Goal: Check status

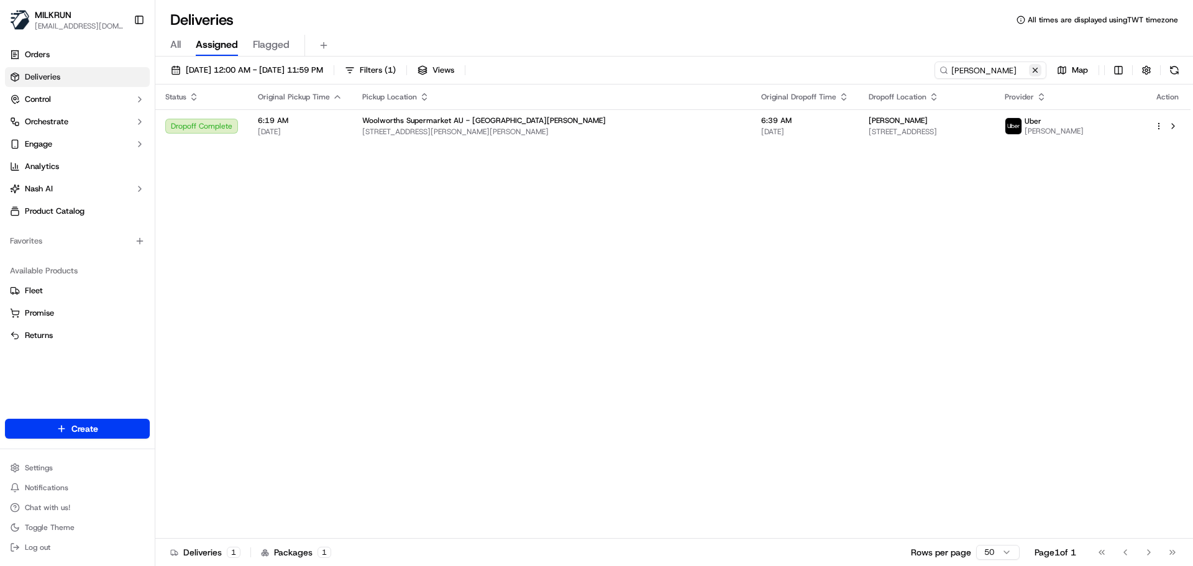
click at [1032, 68] on button at bounding box center [1035, 70] width 12 height 12
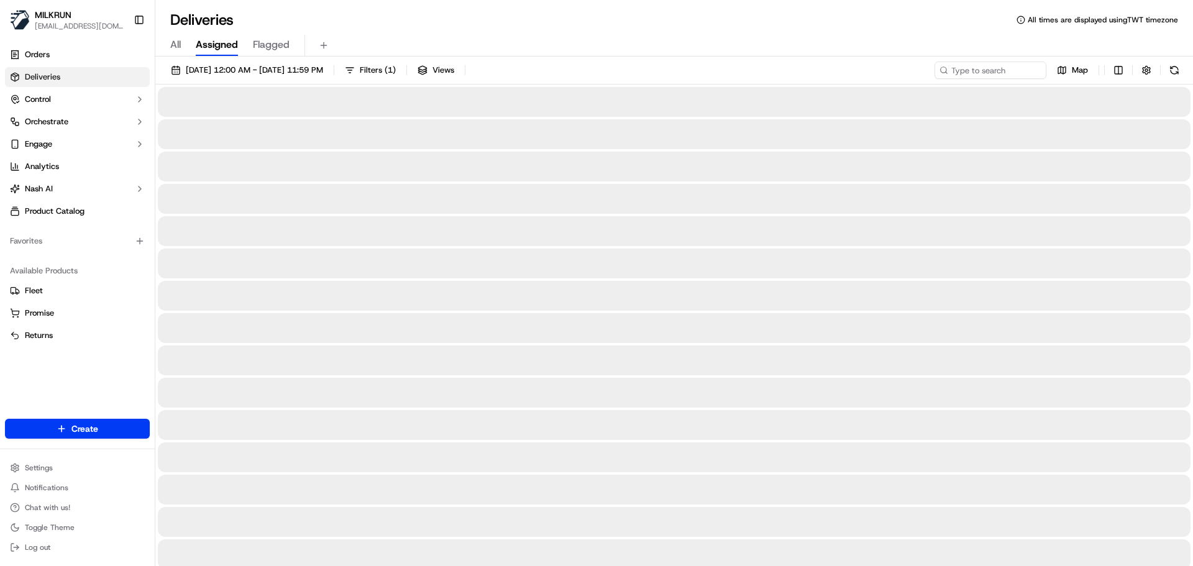
click at [517, 42] on div "All Assigned Flagged" at bounding box center [673, 46] width 1037 height 22
drag, startPoint x: 517, startPoint y: 42, endPoint x: 555, endPoint y: 66, distance: 45.2
click at [552, 64] on div "Deliveries All times are displayed using TWT timezone All Assigned Flagged 19/0…" at bounding box center [673, 283] width 1037 height 566
click at [572, 76] on div "19/09/2025 12:00 AM - 19/09/2025 11:59 PM Filters ( 1 ) Views Map" at bounding box center [673, 72] width 1037 height 23
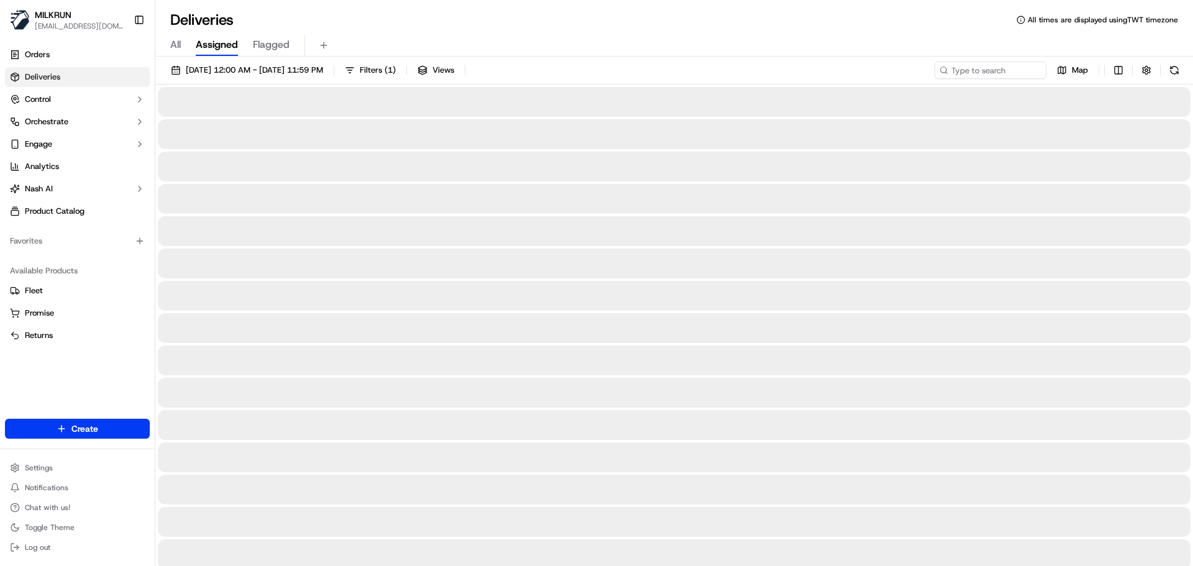
click at [572, 76] on div "19/09/2025 12:00 AM - 19/09/2025 11:59 PM Filters ( 1 ) Views Map" at bounding box center [673, 72] width 1037 height 23
drag, startPoint x: 572, startPoint y: 76, endPoint x: 579, endPoint y: 28, distance: 48.3
click at [578, 25] on div "Deliveries All times are displayed using TWT timezone All Assigned Flagged 19/0…" at bounding box center [673, 283] width 1037 height 566
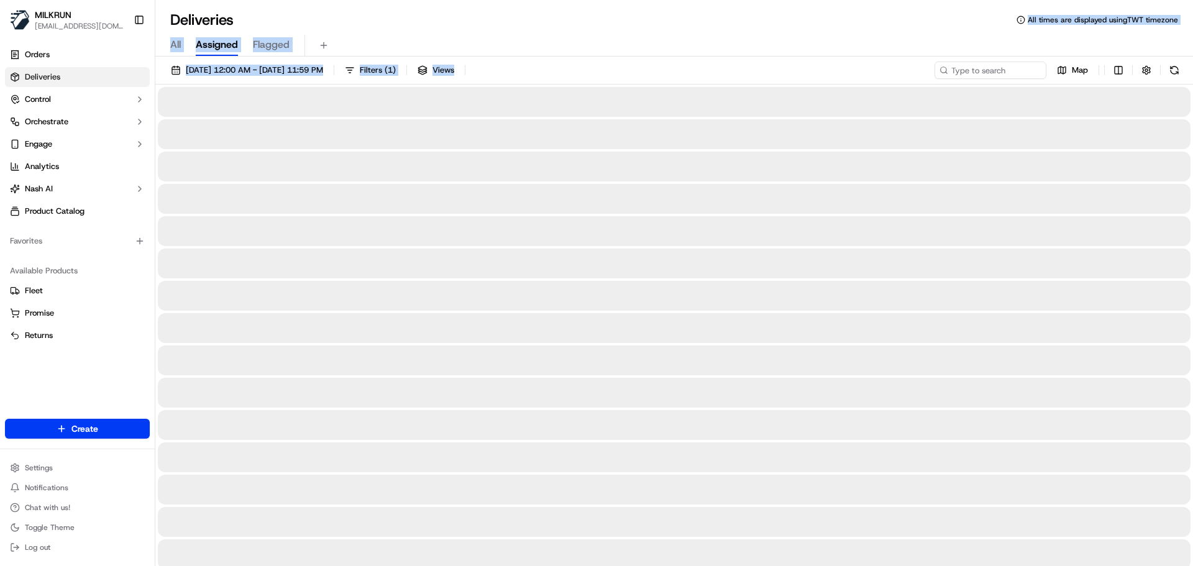
click at [586, 63] on div "19/09/2025 12:00 AM - 19/09/2025 11:59 PM Filters ( 1 ) Views Map" at bounding box center [673, 72] width 1037 height 23
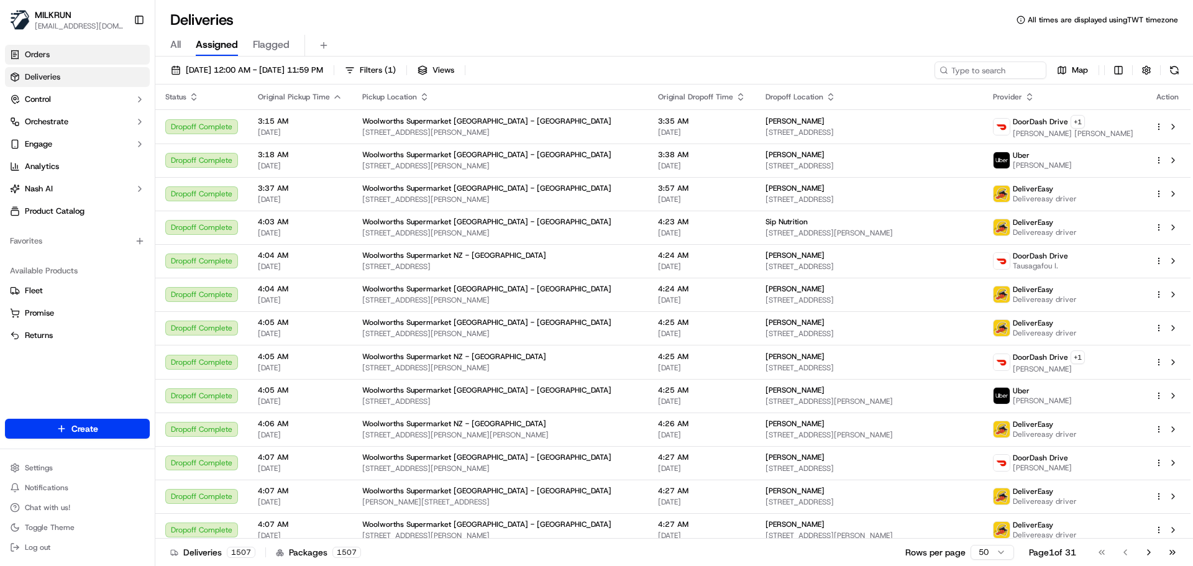
click at [68, 63] on link "Orders" at bounding box center [77, 55] width 145 height 20
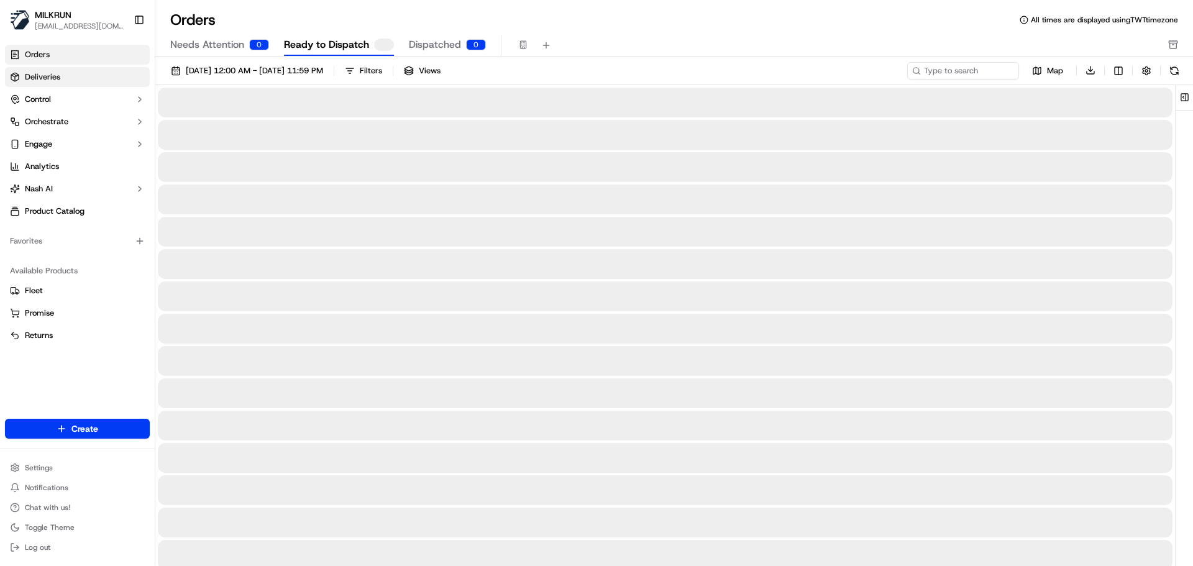
click at [58, 78] on span "Deliveries" at bounding box center [42, 76] width 35 height 11
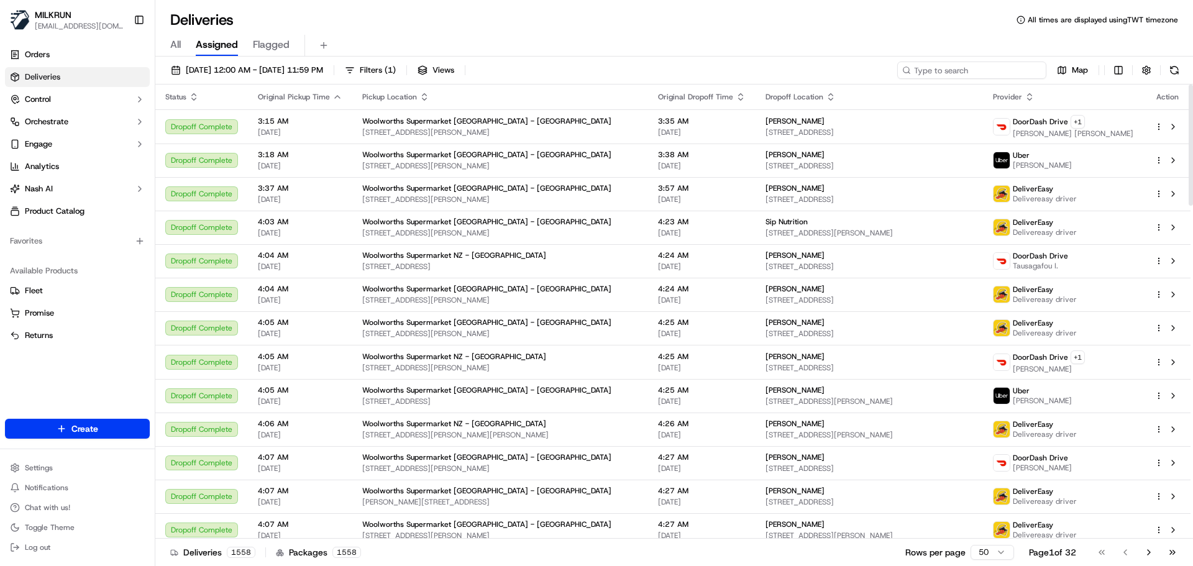
click at [975, 75] on input at bounding box center [971, 69] width 149 height 17
paste input "[PERSON_NAME]"
type input "[PERSON_NAME]"
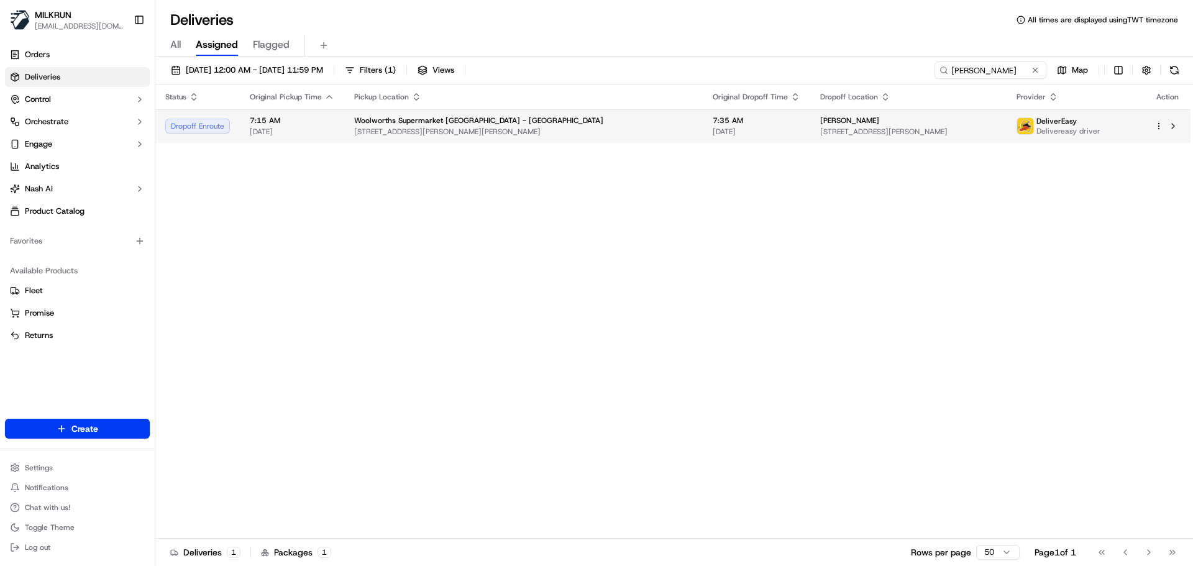
click at [468, 130] on span "[STREET_ADDRESS][PERSON_NAME][PERSON_NAME]" at bounding box center [523, 132] width 339 height 10
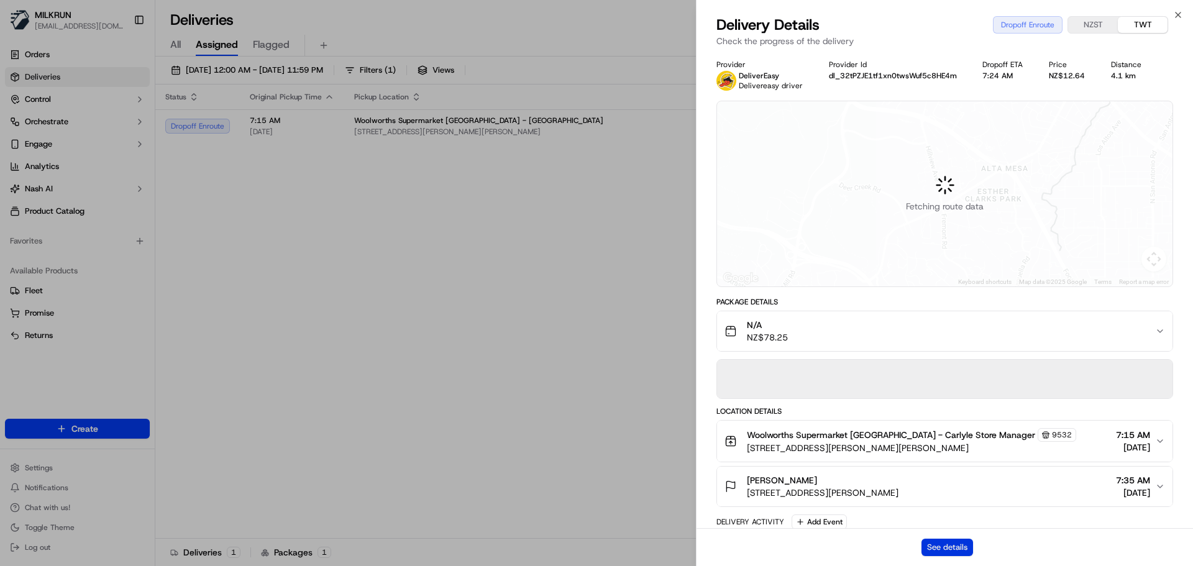
click at [963, 547] on button "See details" at bounding box center [947, 547] width 52 height 17
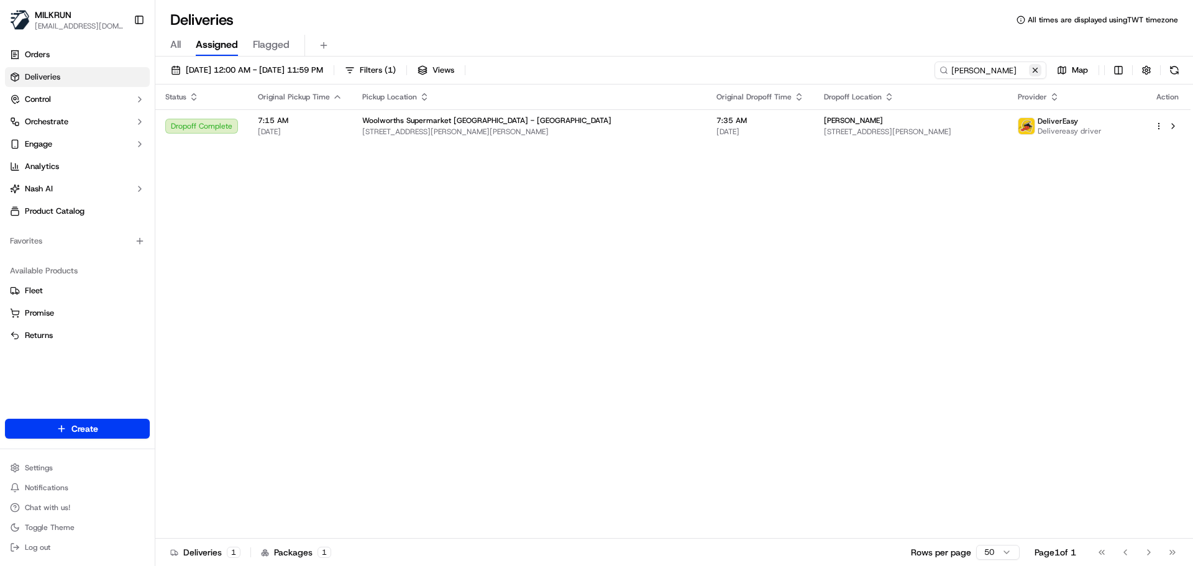
click at [1036, 67] on button at bounding box center [1035, 70] width 12 height 12
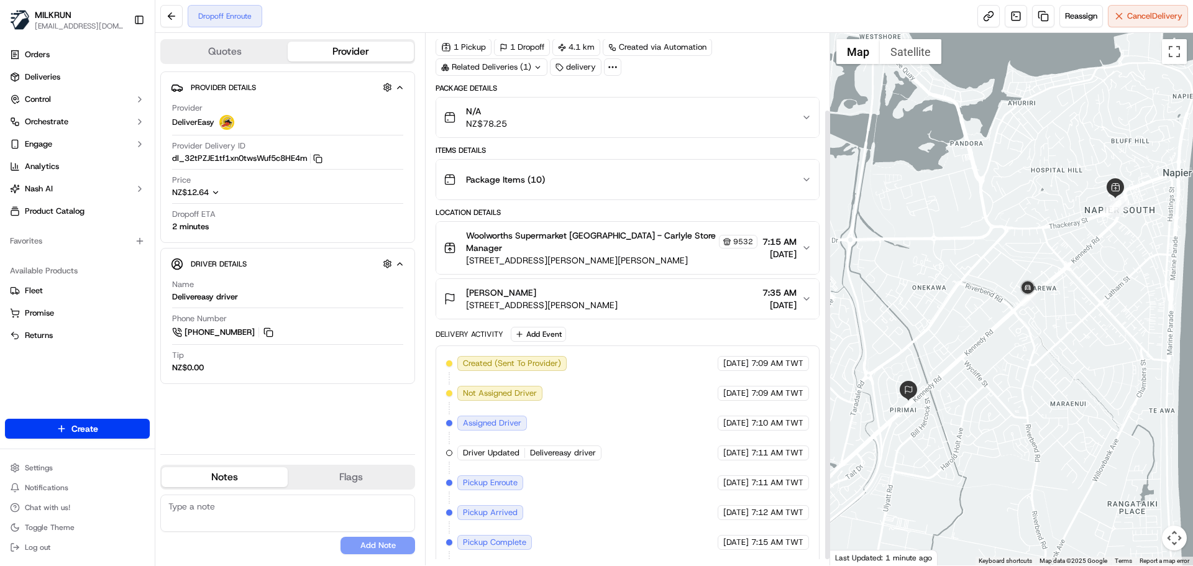
scroll to position [98, 0]
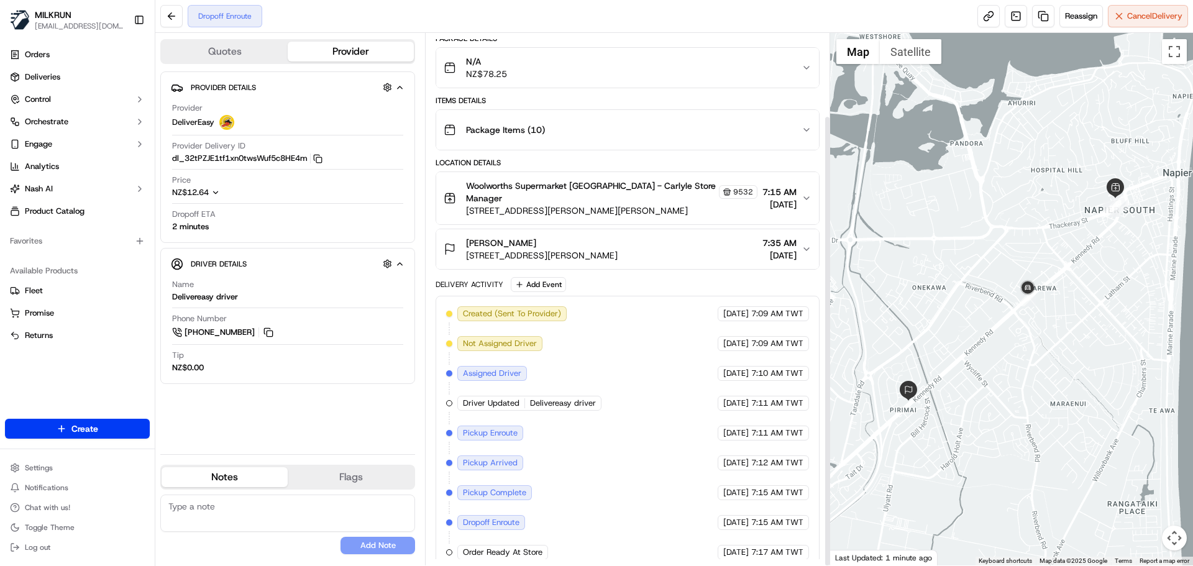
click at [568, 398] on span "Delivereasy driver" at bounding box center [563, 403] width 66 height 11
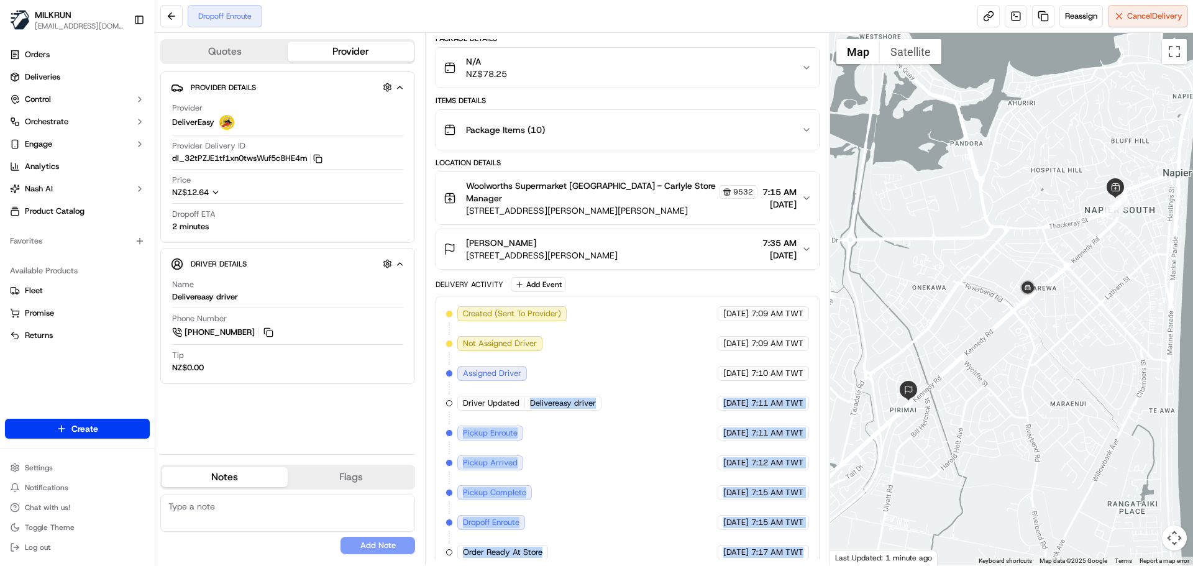
drag, startPoint x: 568, startPoint y: 393, endPoint x: 765, endPoint y: 594, distance: 281.6
click at [765, 565] on html "MILKRUN [EMAIL_ADDRESS][DOMAIN_NAME] Toggle Sidebar Orders Deliveries Control O…" at bounding box center [596, 283] width 1193 height 566
click at [786, 553] on div "Created (Sent To Provider) DeliverEasy [DATE] 7:09 AM TWT Not Assigned Driver D…" at bounding box center [626, 433] width 383 height 275
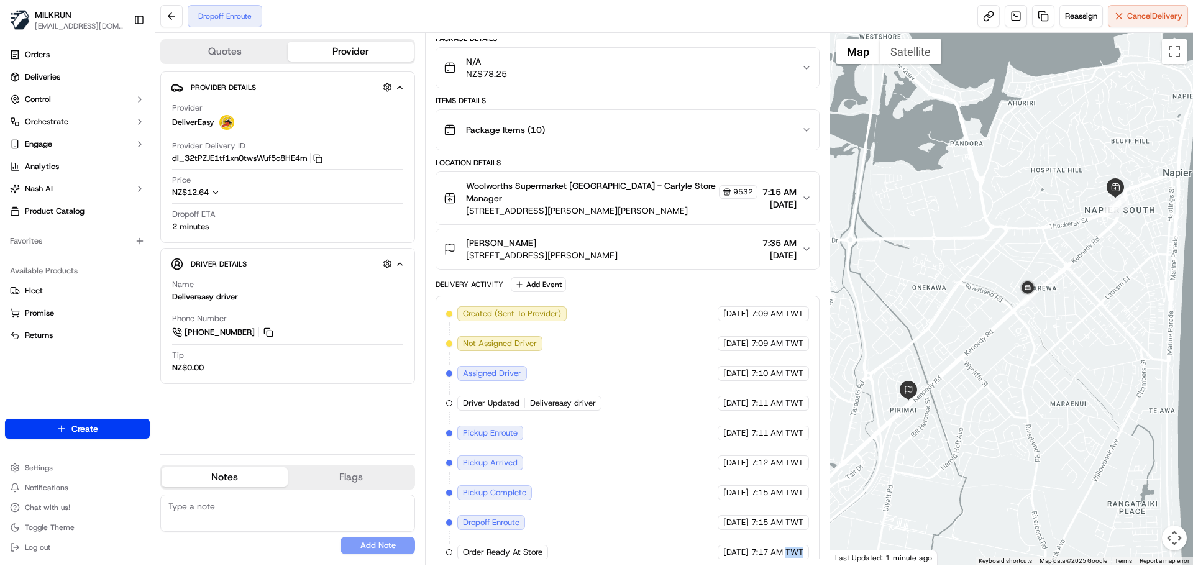
click at [786, 553] on div "Created (Sent To Provider) DeliverEasy [DATE] 7:09 AM TWT Not Assigned Driver D…" at bounding box center [626, 433] width 383 height 275
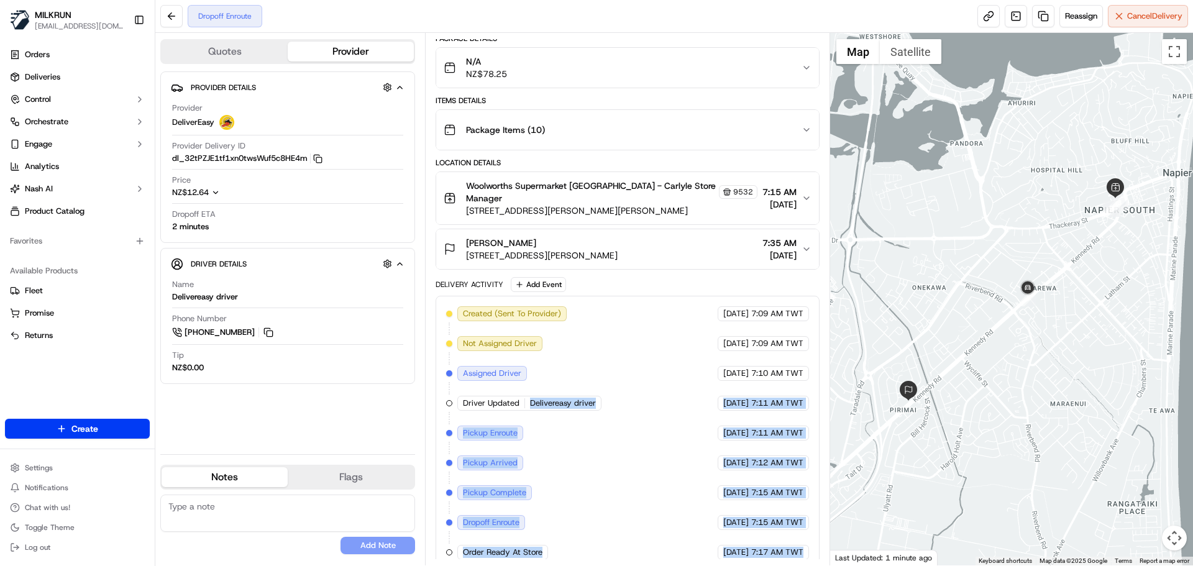
drag, startPoint x: 786, startPoint y: 553, endPoint x: 490, endPoint y: 352, distance: 358.2
click at [490, 353] on div "Created (Sent To Provider) DeliverEasy [DATE] 7:09 AM TWT Not Assigned Driver D…" at bounding box center [626, 433] width 383 height 275
click at [613, 542] on div "Created (Sent To Provider) DeliverEasy [DATE] 7:09 AM TWT Not Assigned Driver D…" at bounding box center [627, 432] width 362 height 253
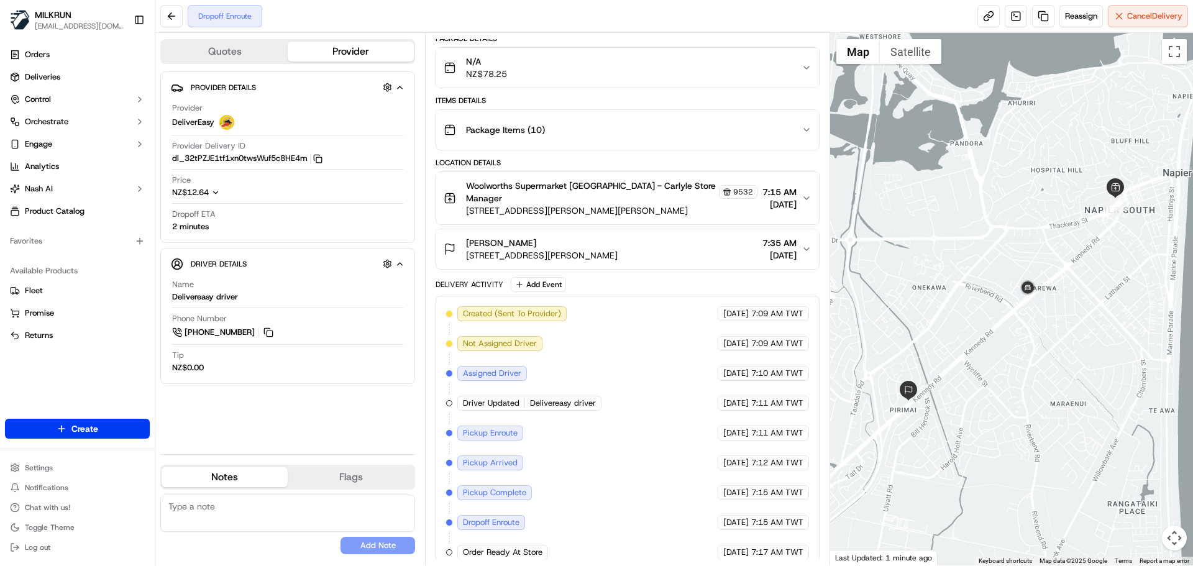
click at [613, 542] on div "Created (Sent To Provider) DeliverEasy [DATE] 7:09 AM TWT Not Assigned Driver D…" at bounding box center [627, 432] width 362 height 253
drag, startPoint x: 613, startPoint y: 542, endPoint x: 593, endPoint y: 430, distance: 113.1
click at [590, 422] on div "Created (Sent To Provider) DeliverEasy [DATE] 7:09 AM TWT Not Assigned Driver D…" at bounding box center [627, 432] width 362 height 253
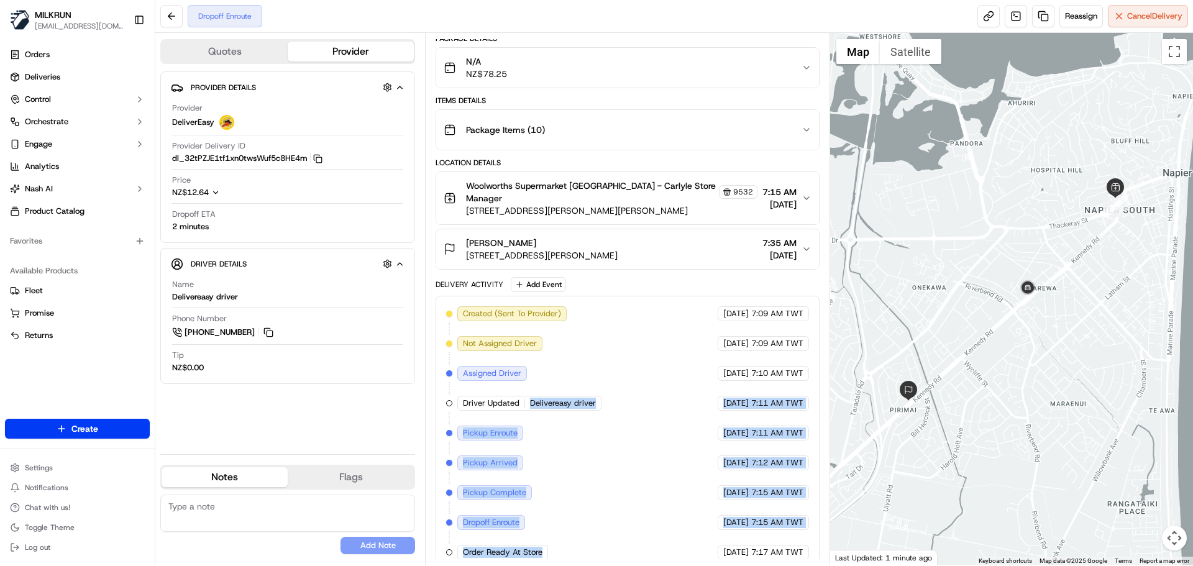
click at [645, 521] on div "Created (Sent To Provider) DeliverEasy [DATE] 7:09 AM TWT Not Assigned Driver D…" at bounding box center [627, 432] width 362 height 253
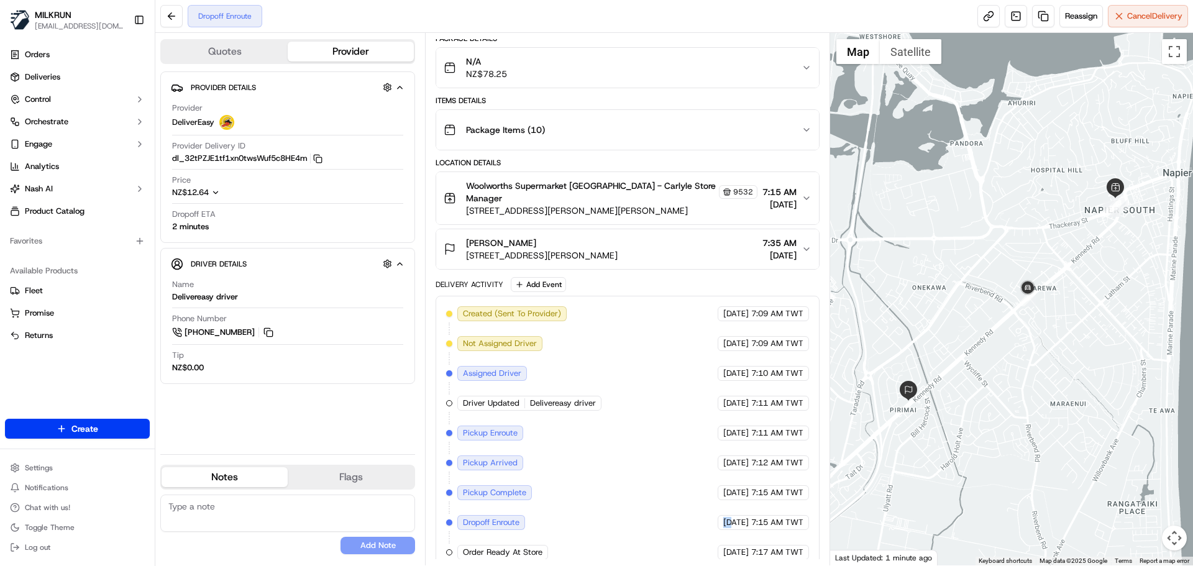
click at [645, 521] on div "Created (Sent To Provider) DeliverEasy [DATE] 7:09 AM TWT Not Assigned Driver D…" at bounding box center [627, 432] width 362 height 253
drag, startPoint x: 645, startPoint y: 521, endPoint x: 803, endPoint y: 540, distance: 158.9
click at [801, 540] on div "Created (Sent To Provider) DeliverEasy [DATE] 7:09 AM TWT Not Assigned Driver D…" at bounding box center [627, 432] width 362 height 253
click at [803, 547] on span "7:17 AM TWT" at bounding box center [777, 552] width 52 height 11
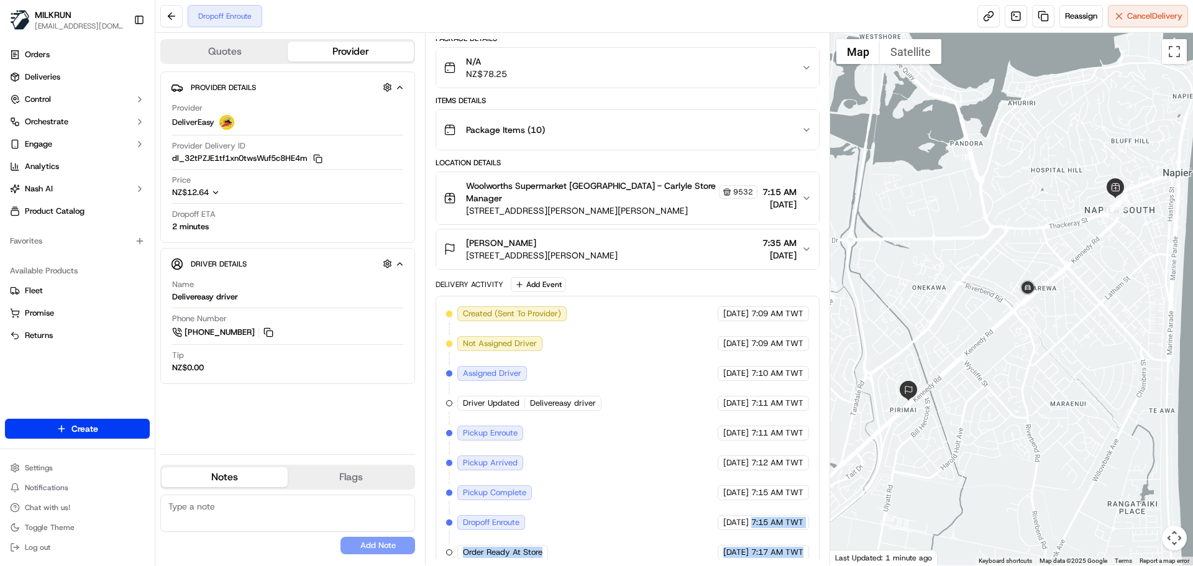
drag, startPoint x: 803, startPoint y: 542, endPoint x: 671, endPoint y: 434, distance: 170.0
click at [668, 427] on div "Created (Sent To Provider) DeliverEasy [DATE] 7:09 AM TWT Not Assigned Driver D…" at bounding box center [627, 432] width 362 height 253
click at [717, 515] on div "[DATE] 7:15 AM TWT" at bounding box center [762, 522] width 91 height 15
drag, startPoint x: 694, startPoint y: 511, endPoint x: 758, endPoint y: 528, distance: 66.3
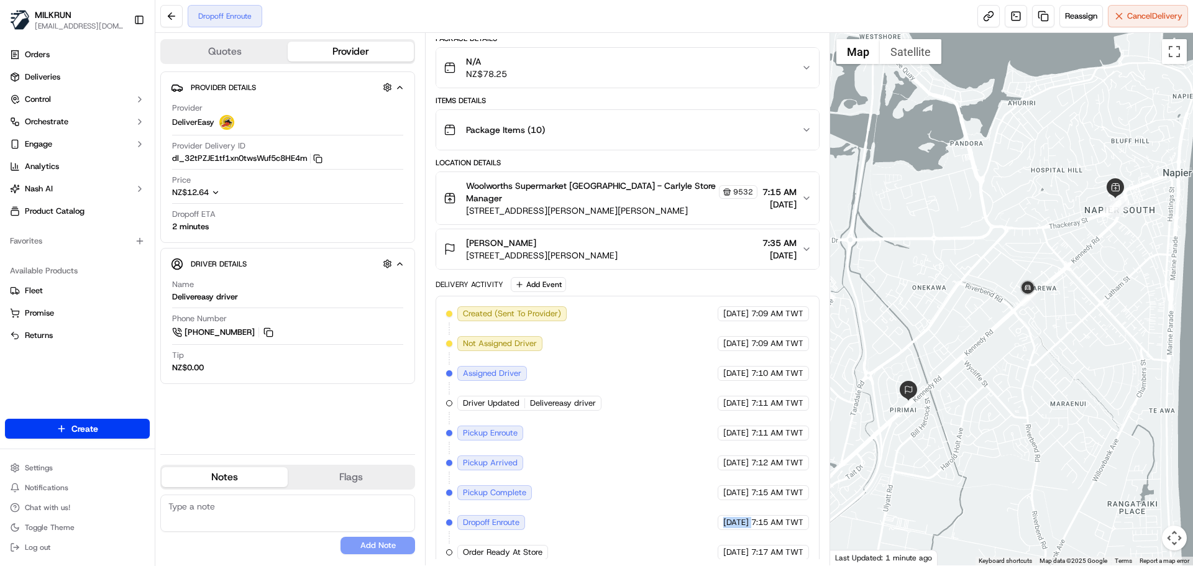
click at [742, 526] on div "Created (Sent To Provider) DeliverEasy [DATE] 7:09 AM TWT Not Assigned Driver D…" at bounding box center [627, 432] width 362 height 253
click at [772, 532] on div "Created (Sent To Provider) DeliverEasy [DATE] 7:09 AM TWT Not Assigned Driver D…" at bounding box center [627, 432] width 362 height 253
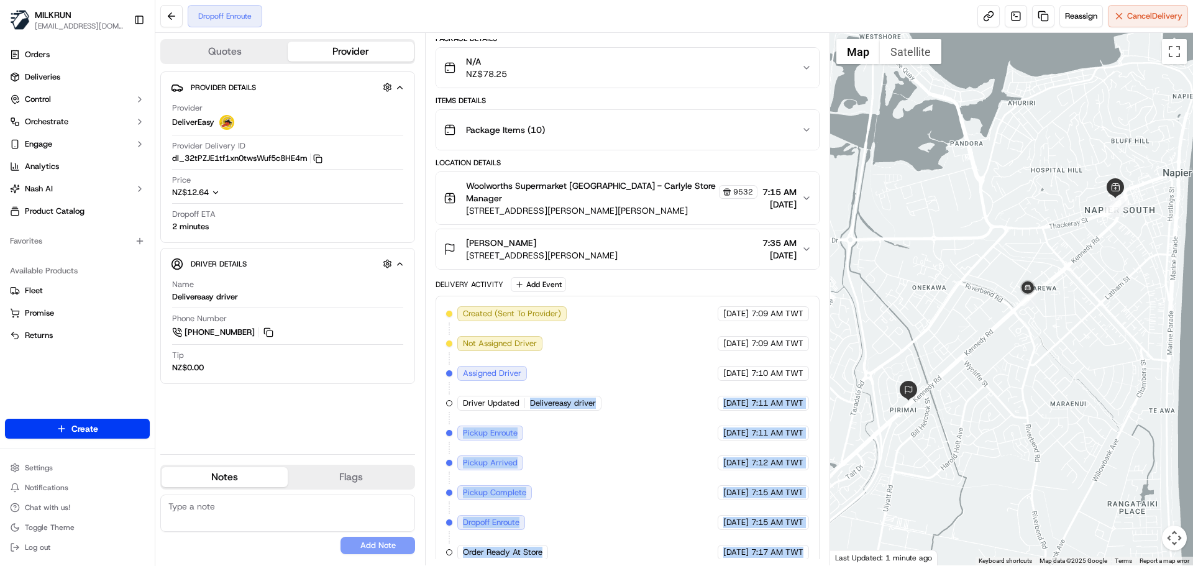
drag, startPoint x: 772, startPoint y: 532, endPoint x: 546, endPoint y: 366, distance: 280.8
click at [540, 355] on div "Created (Sent To Provider) DeliverEasy [DATE] 7:09 AM TWT Not Assigned Driver D…" at bounding box center [627, 432] width 362 height 253
click at [571, 432] on div "Created (Sent To Provider) DeliverEasy [DATE] 7:09 AM TWT Not Assigned Driver D…" at bounding box center [627, 432] width 362 height 253
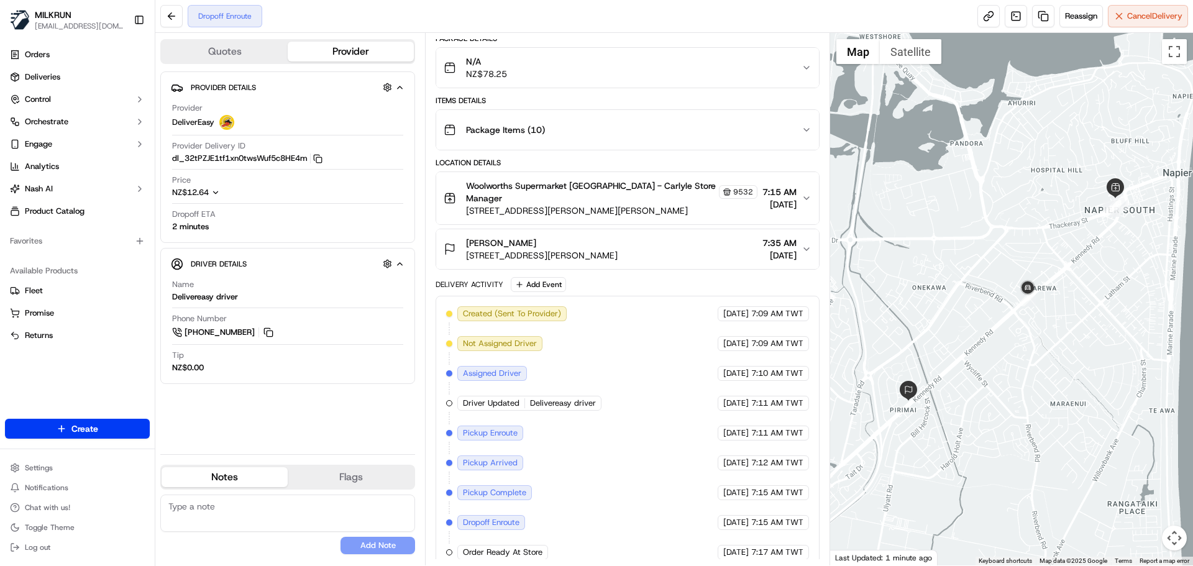
click at [532, 547] on span "Order Ready At Store" at bounding box center [503, 552] width 80 height 11
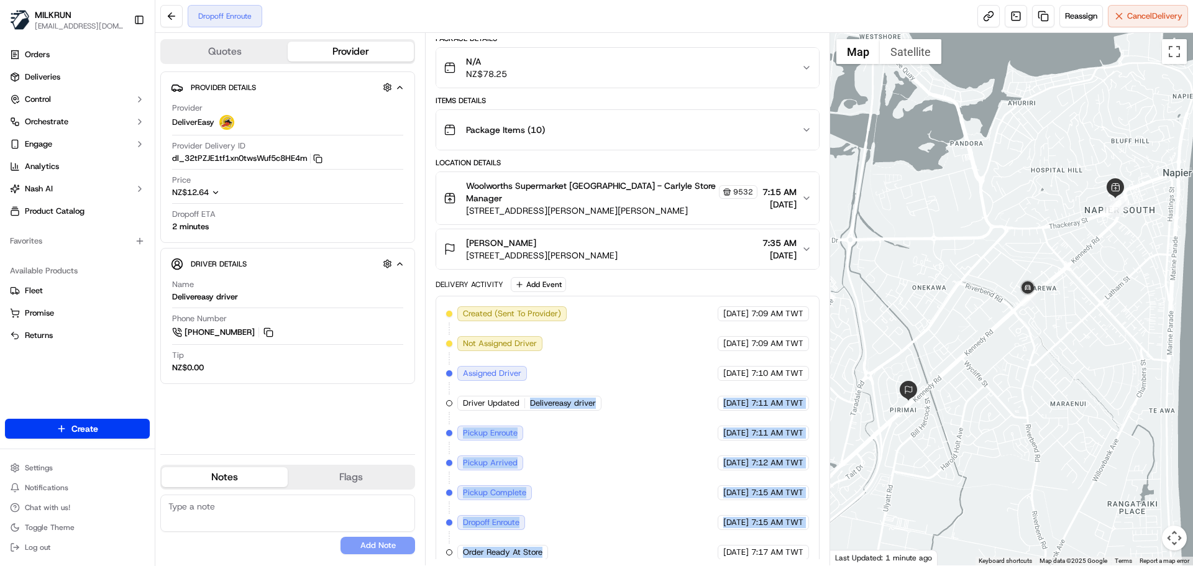
drag, startPoint x: 532, startPoint y: 541, endPoint x: 598, endPoint y: 322, distance: 228.9
click at [573, 326] on div "Created (Sent To Provider) DeliverEasy [DATE] 7:09 AM TWT Not Assigned Driver D…" at bounding box center [627, 432] width 362 height 253
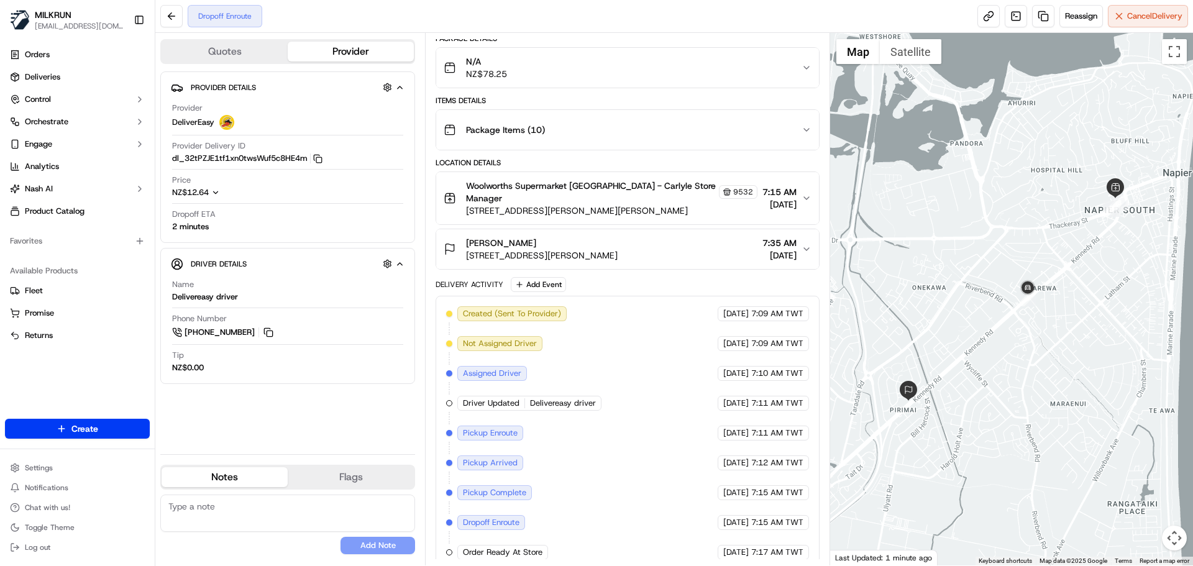
click at [791, 547] on div "[DATE] 7:17 AM TWT" at bounding box center [762, 552] width 91 height 15
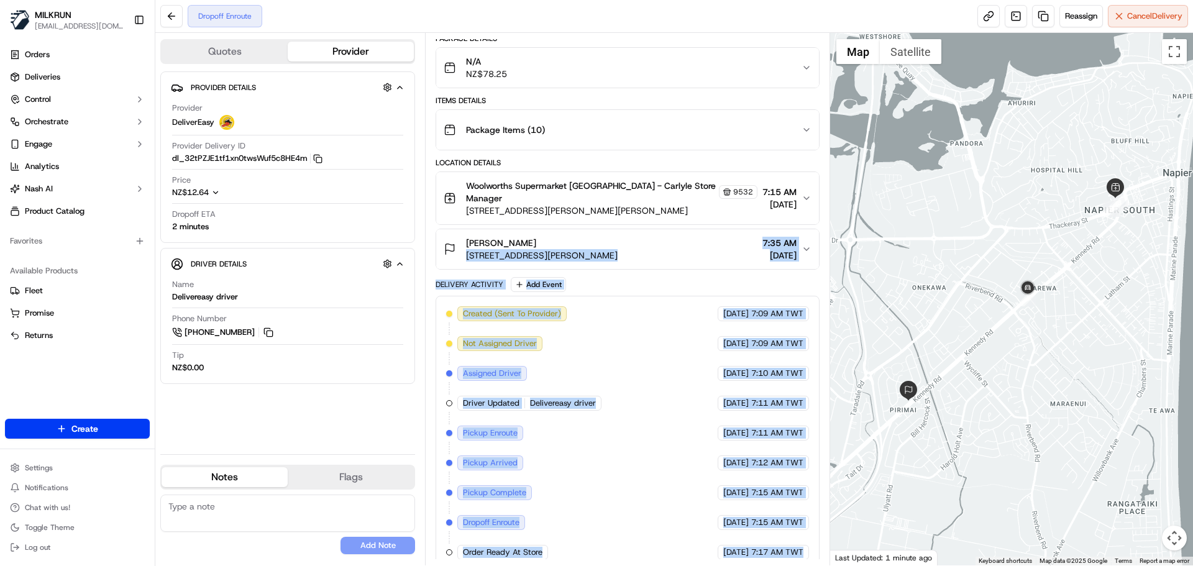
drag, startPoint x: 791, startPoint y: 547, endPoint x: 473, endPoint y: 265, distance: 425.5
click at [482, 252] on div "Package Details N/A NZ$78.25 Items Details Package Items ( 10 ) Location Detail…" at bounding box center [626, 302] width 383 height 537
click at [473, 280] on div "Delivery Activity" at bounding box center [469, 285] width 68 height 10
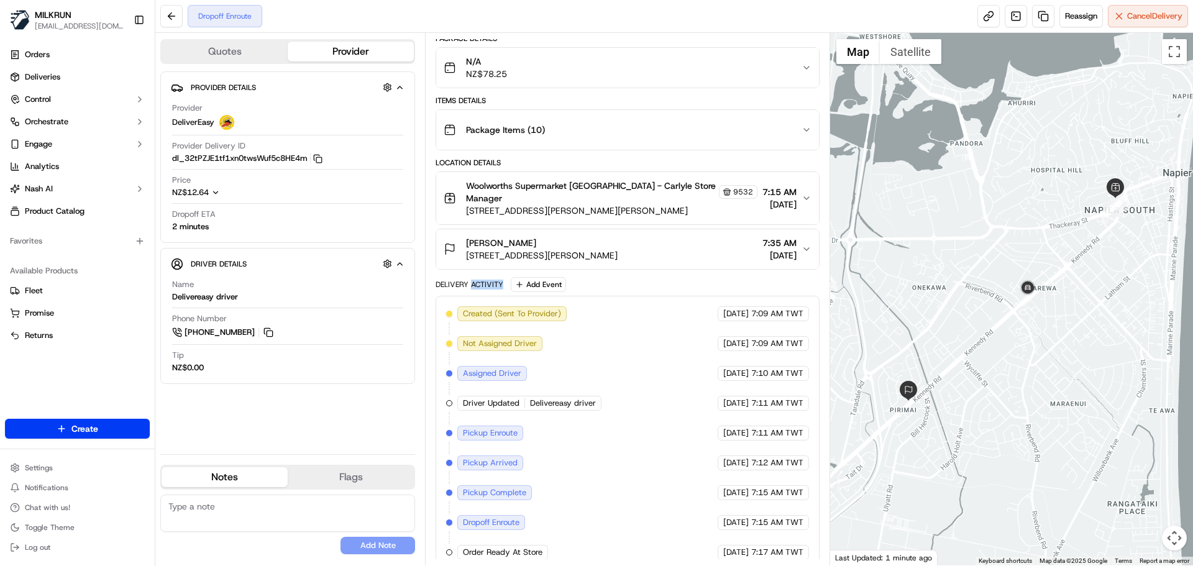
click at [473, 280] on div "Delivery Activity" at bounding box center [469, 285] width 68 height 10
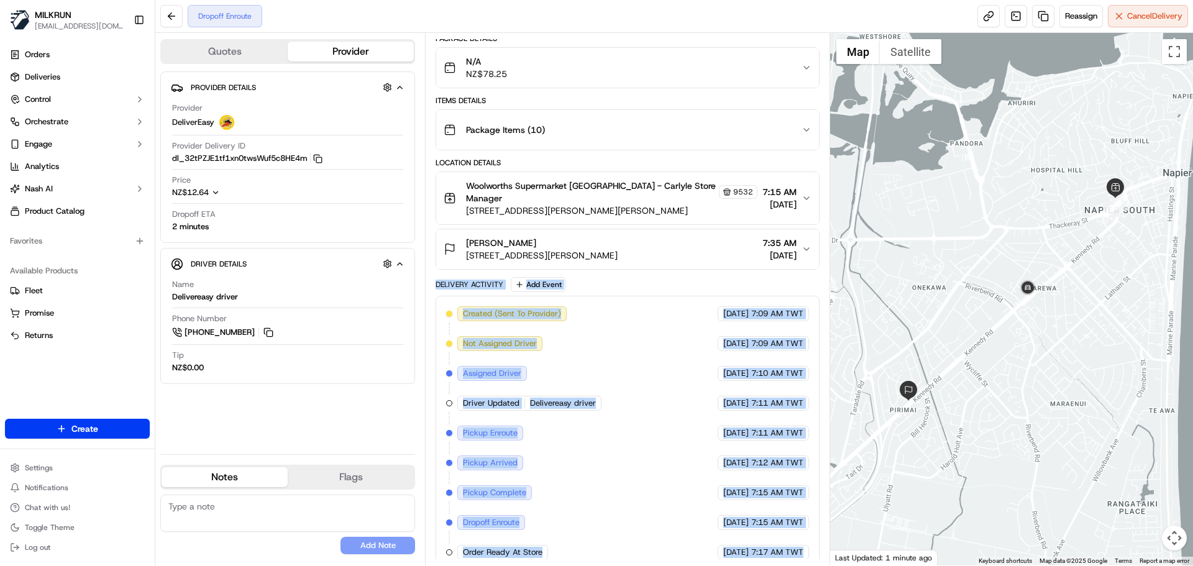
drag, startPoint x: 473, startPoint y: 271, endPoint x: 765, endPoint y: 552, distance: 405.0
click at [765, 552] on div "Delivery Activity Add Event Created (Sent To Provider) DeliverEasy [DATE] 7:09 …" at bounding box center [626, 423] width 383 height 293
click at [770, 547] on span "7:17 AM TWT" at bounding box center [777, 552] width 52 height 11
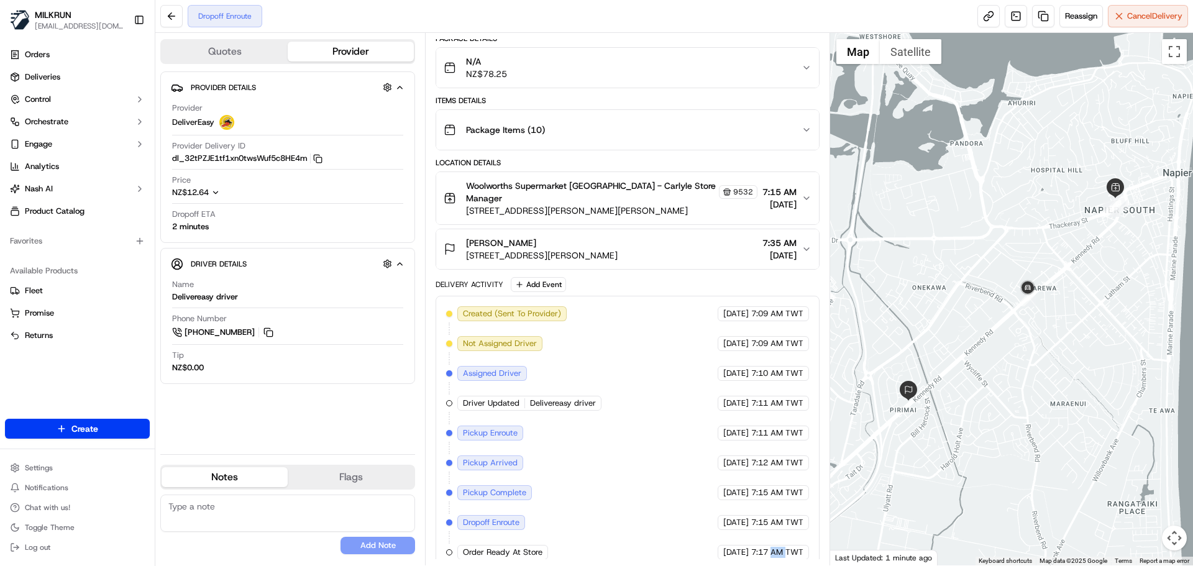
click at [770, 547] on span "7:17 AM TWT" at bounding box center [777, 552] width 52 height 11
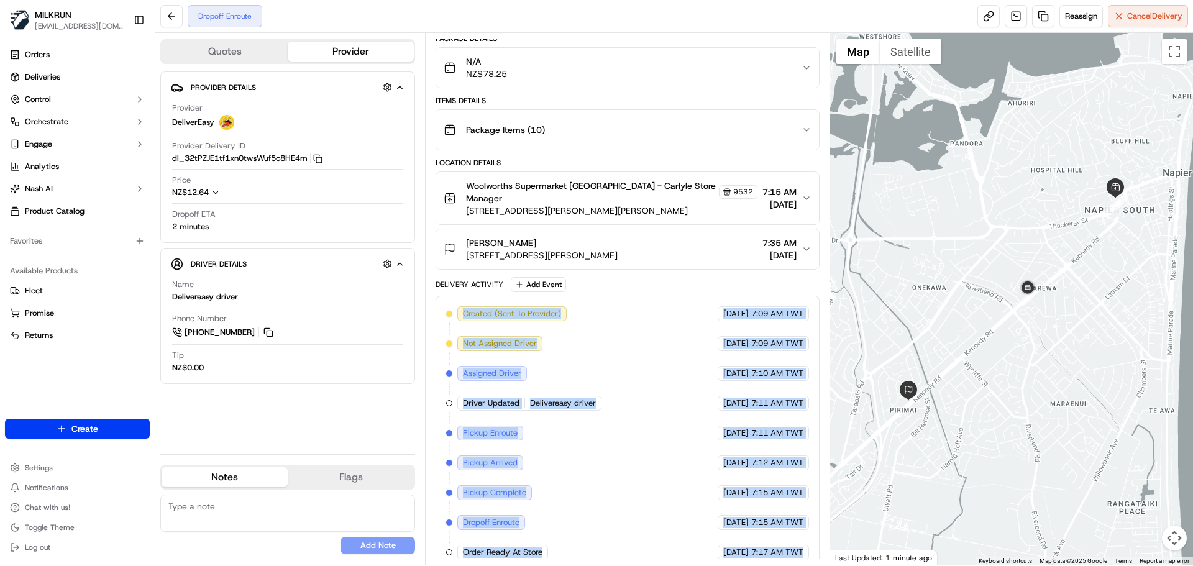
drag, startPoint x: 770, startPoint y: 545, endPoint x: 465, endPoint y: 244, distance: 428.2
click at [458, 237] on div "Package Details N/A NZ$78.25 Items Details Package Items ( 10 ) Location Detail…" at bounding box center [626, 302] width 383 height 537
click at [723, 547] on span "[DATE]" at bounding box center [735, 552] width 25 height 11
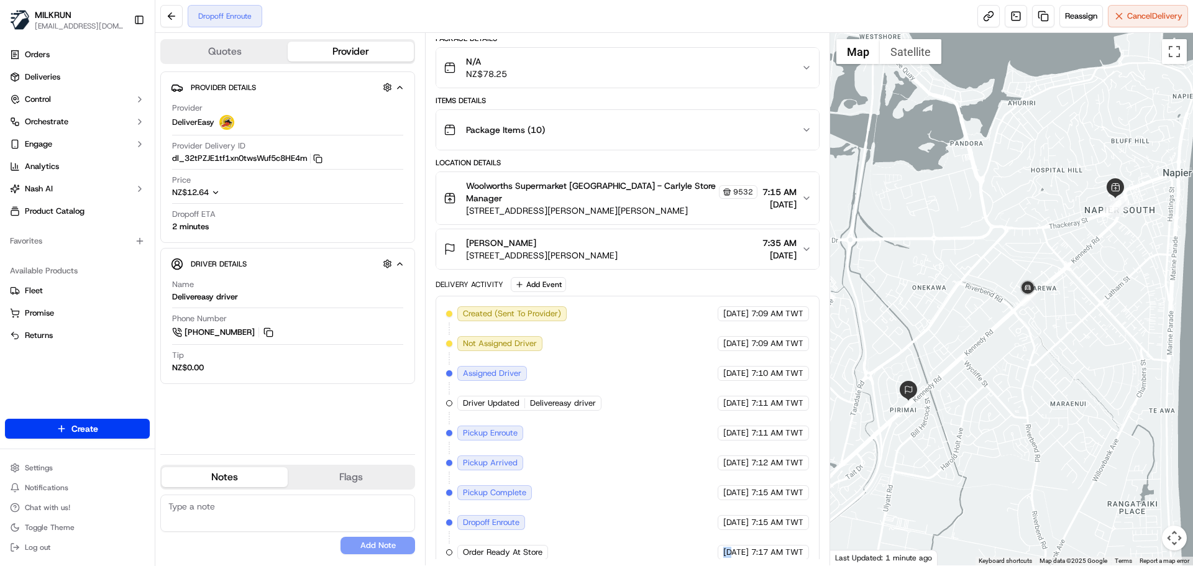
click at [723, 547] on span "[DATE]" at bounding box center [735, 552] width 25 height 11
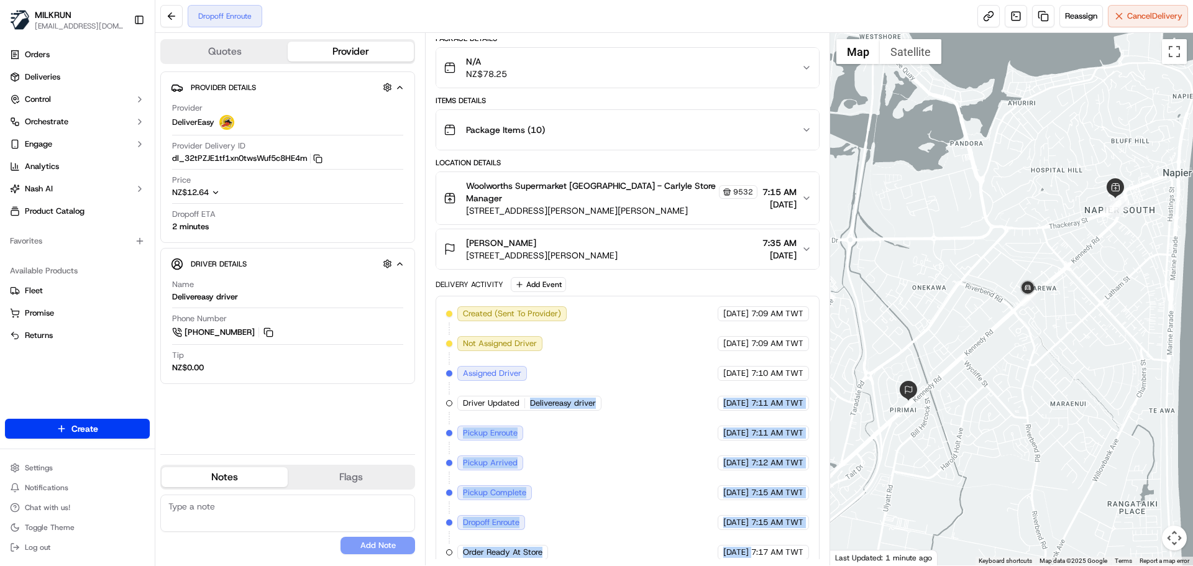
drag, startPoint x: 706, startPoint y: 543, endPoint x: 614, endPoint y: 337, distance: 225.5
click at [614, 337] on div "Created (Sent To Provider) DeliverEasy [DATE] 7:09 AM TWT Not Assigned Driver D…" at bounding box center [627, 432] width 362 height 253
click at [600, 399] on div "Driver Updated Delivereasy driver" at bounding box center [530, 403] width 147 height 15
drag, startPoint x: 600, startPoint y: 399, endPoint x: 759, endPoint y: 521, distance: 200.3
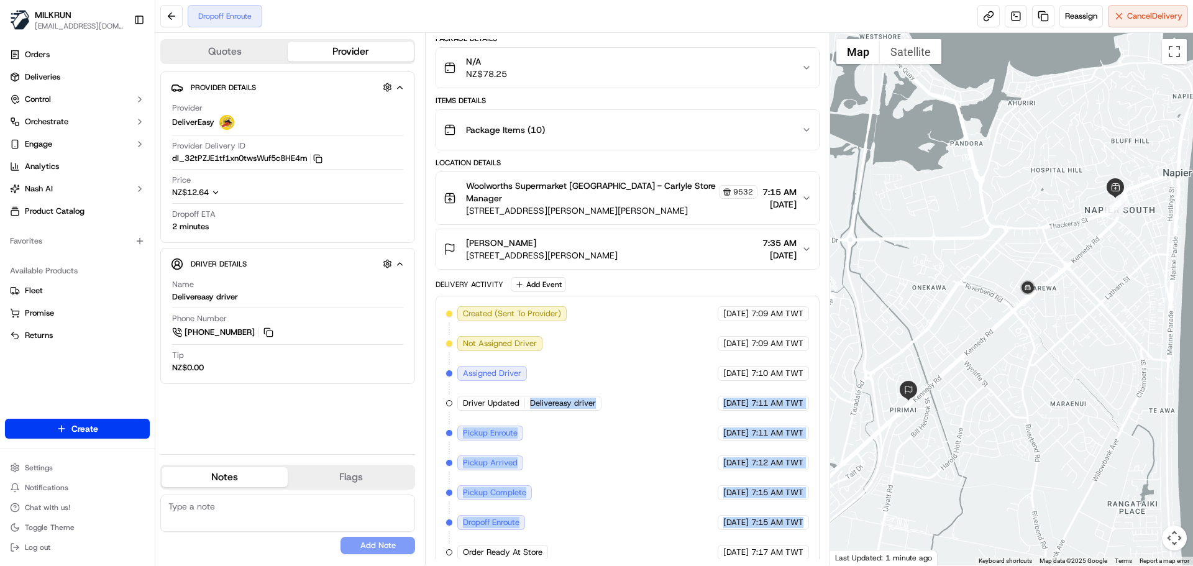
click at [759, 520] on div "Created (Sent To Provider) DeliverEasy [DATE] 7:09 AM TWT Not Assigned Driver D…" at bounding box center [627, 432] width 362 height 253
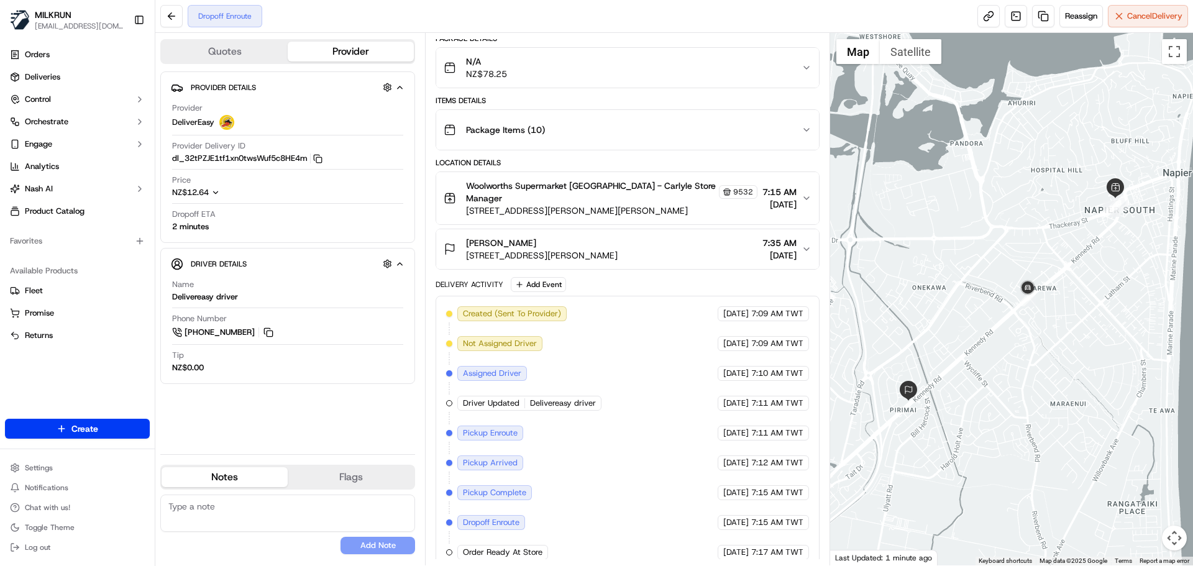
click at [783, 547] on span "7:17 AM TWT" at bounding box center [777, 552] width 52 height 11
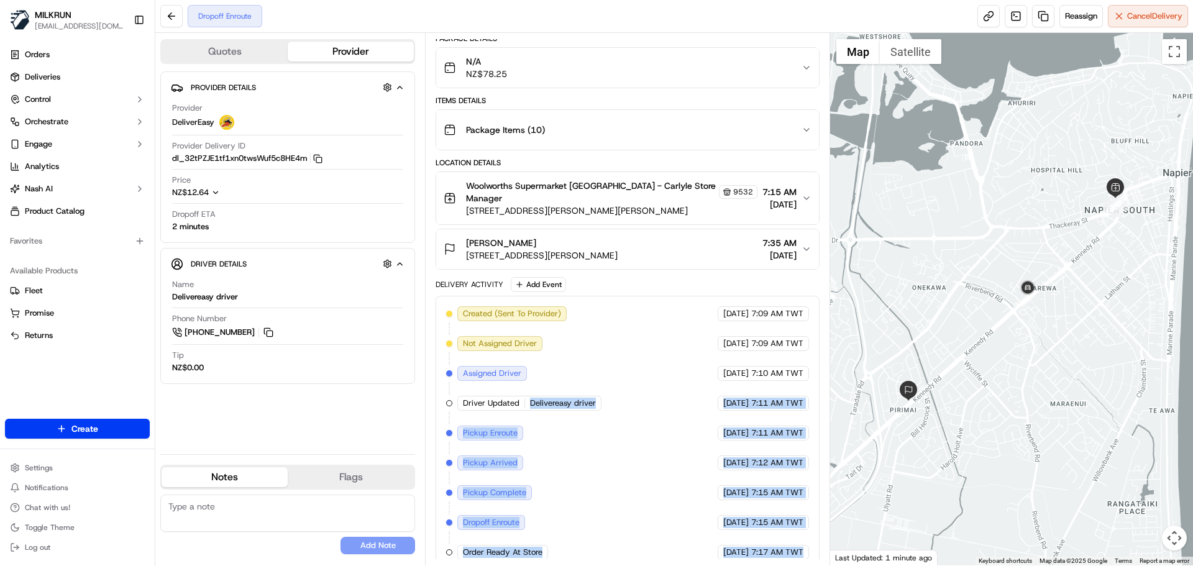
drag, startPoint x: 783, startPoint y: 540, endPoint x: 578, endPoint y: 341, distance: 286.0
click at [578, 341] on div "Created (Sent To Provider) DeliverEasy [DATE] 7:09 AM TWT Not Assigned Driver D…" at bounding box center [627, 432] width 362 height 253
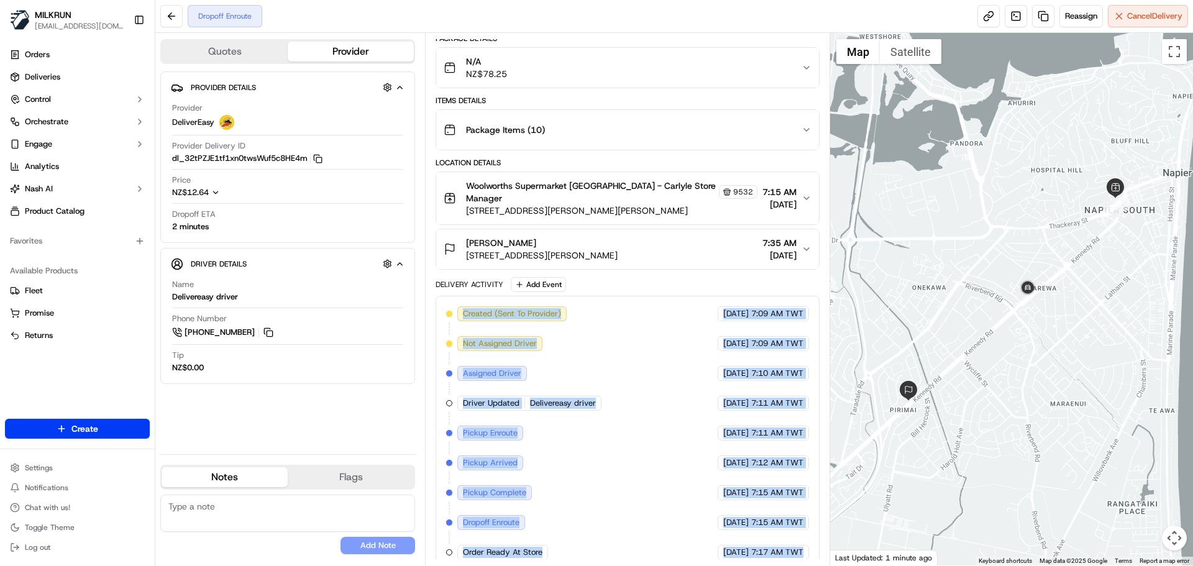
click at [624, 452] on div "Created (Sent To Provider) DeliverEasy [DATE] 7:09 AM TWT Not Assigned Driver D…" at bounding box center [627, 432] width 362 height 253
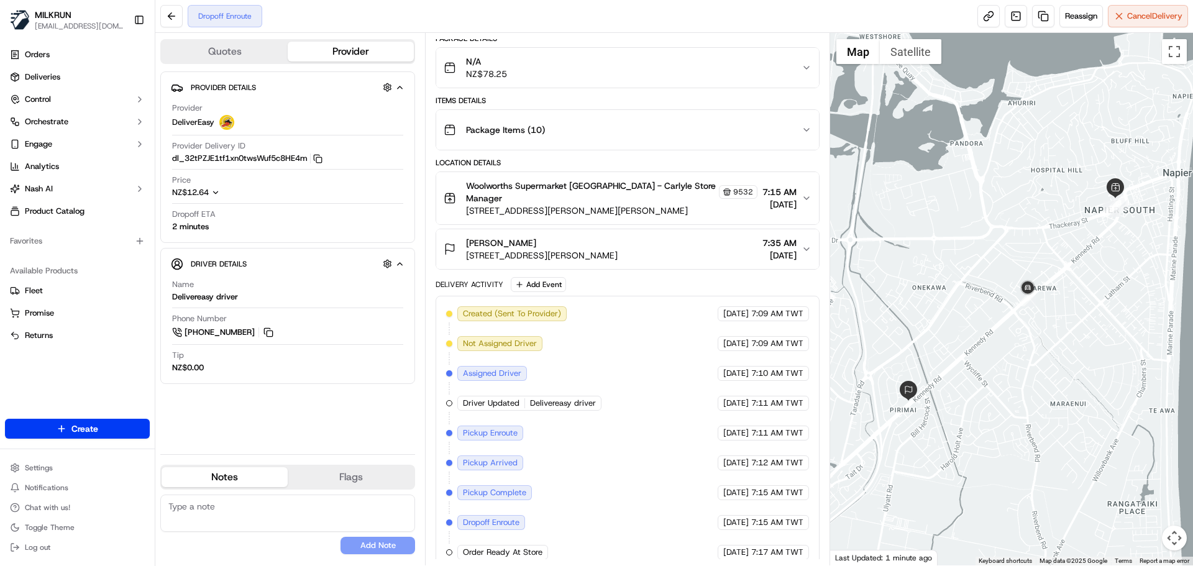
click at [624, 452] on div "Created (Sent To Provider) DeliverEasy [DATE] 7:09 AM TWT Not Assigned Driver D…" at bounding box center [627, 432] width 362 height 253
drag, startPoint x: 624, startPoint y: 452, endPoint x: 657, endPoint y: 465, distance: 36.0
click at [611, 334] on div "Created (Sent To Provider) DeliverEasy [DATE] 7:09 AM TWT Not Assigned Driver D…" at bounding box center [627, 432] width 362 height 253
click at [666, 513] on div "Created (Sent To Provider) DeliverEasy [DATE] 7:09 AM TWT Not Assigned Driver D…" at bounding box center [627, 432] width 362 height 253
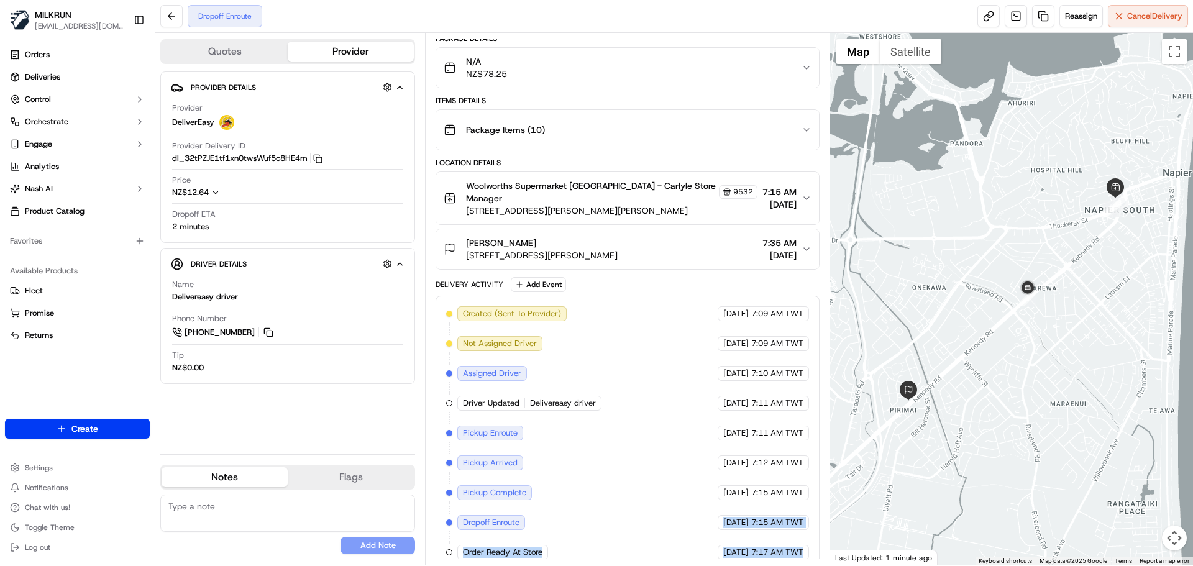
drag, startPoint x: 666, startPoint y: 513, endPoint x: 796, endPoint y: 545, distance: 133.0
click at [788, 545] on div "Created (Sent To Provider) DeliverEasy [DATE] 7:09 AM TWT Not Assigned Driver D…" at bounding box center [627, 432] width 362 height 253
click at [796, 547] on span "7:17 AM TWT" at bounding box center [777, 552] width 52 height 11
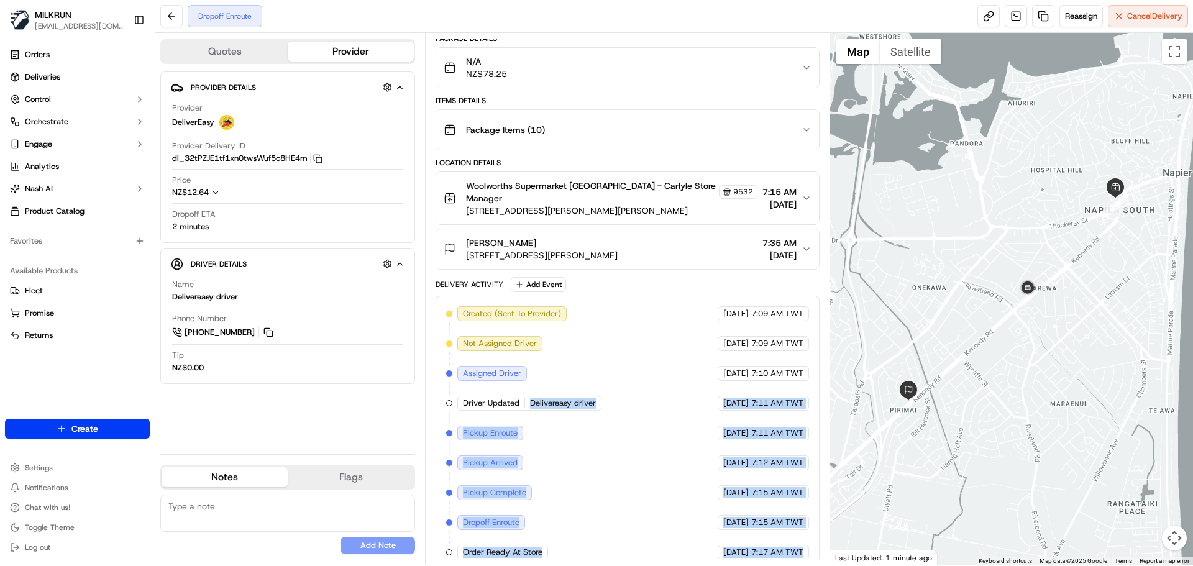
drag, startPoint x: 796, startPoint y: 545, endPoint x: 628, endPoint y: 389, distance: 228.6
click at [626, 381] on div "Created (Sent To Provider) DeliverEasy [DATE] 7:09 AM TWT Not Assigned Driver D…" at bounding box center [627, 432] width 362 height 253
click at [645, 458] on div "Created (Sent To Provider) DeliverEasy [DATE] 7:09 AM TWT Not Assigned Driver D…" at bounding box center [627, 432] width 362 height 253
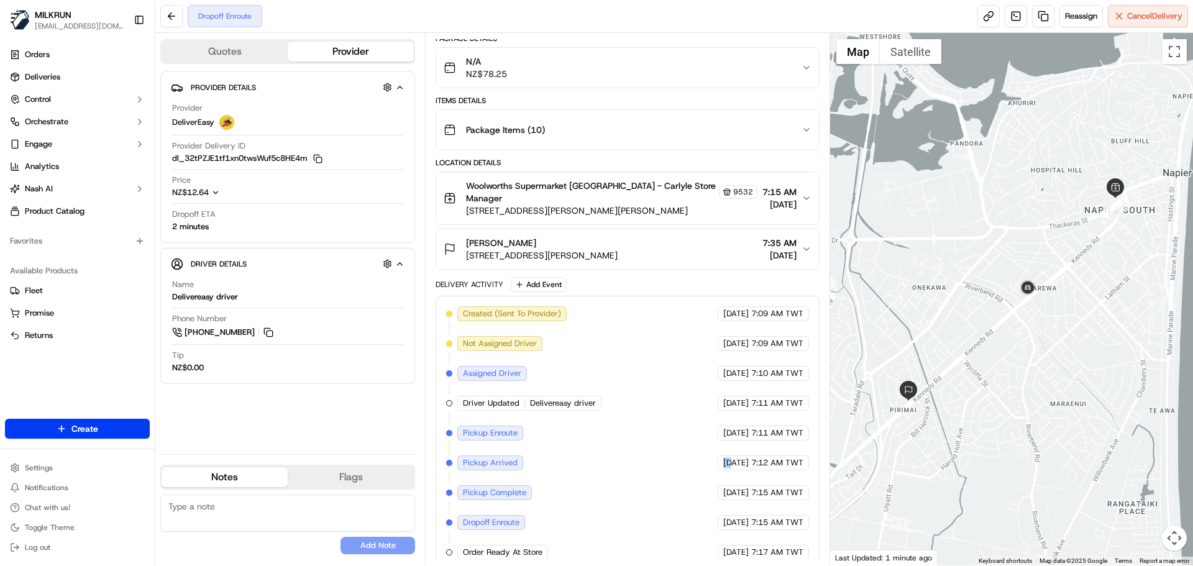
click at [645, 458] on div "Created (Sent To Provider) DeliverEasy [DATE] 7:09 AM TWT Not Assigned Driver D…" at bounding box center [627, 432] width 362 height 253
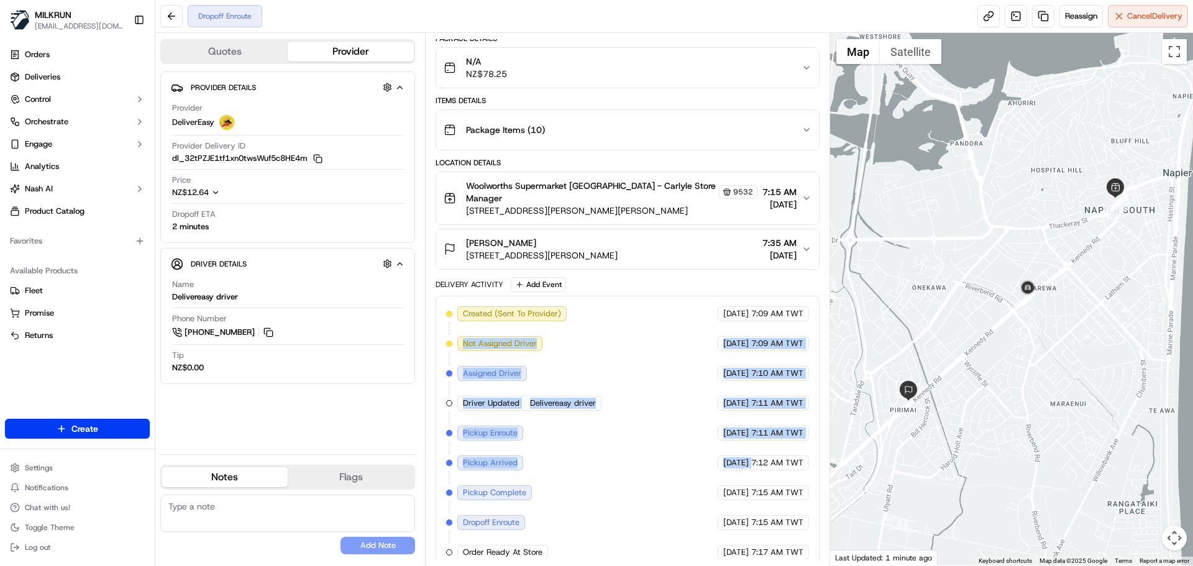
drag, startPoint x: 645, startPoint y: 458, endPoint x: 525, endPoint y: 310, distance: 189.9
click at [525, 310] on div "Created (Sent To Provider) DeliverEasy [DATE] 7:09 AM TWT Not Assigned Driver D…" at bounding box center [627, 432] width 362 height 253
click at [558, 399] on div "Created (Sent To Provider) DeliverEasy [DATE] 7:09 AM TWT Not Assigned Driver D…" at bounding box center [627, 432] width 362 height 253
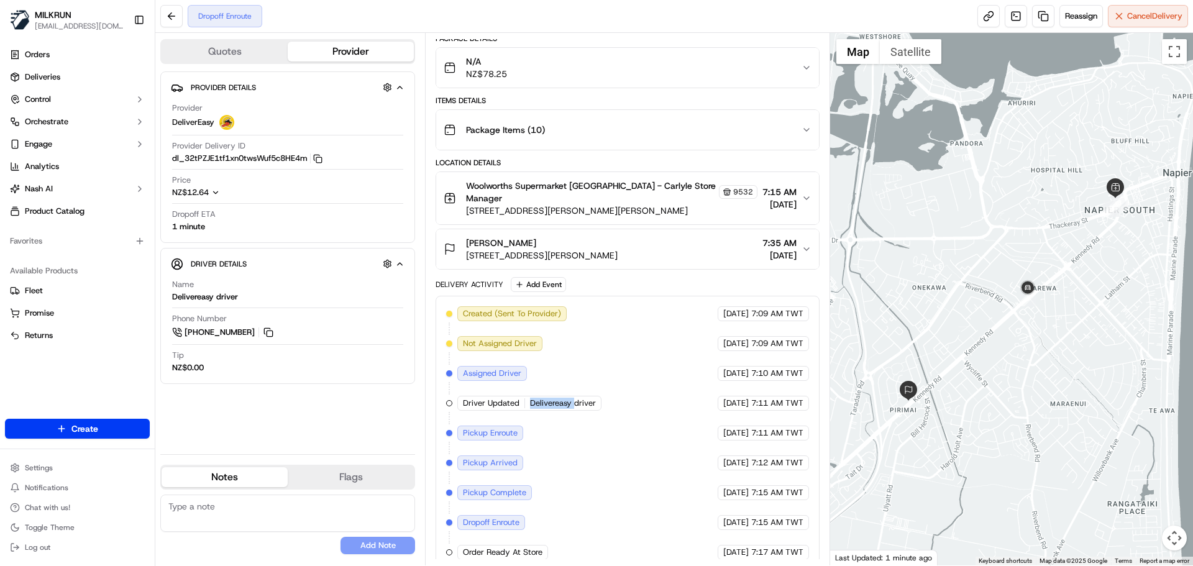
click at [558, 399] on div "Created (Sent To Provider) DeliverEasy [DATE] 7:09 AM TWT Not Assigned Driver D…" at bounding box center [627, 432] width 362 height 253
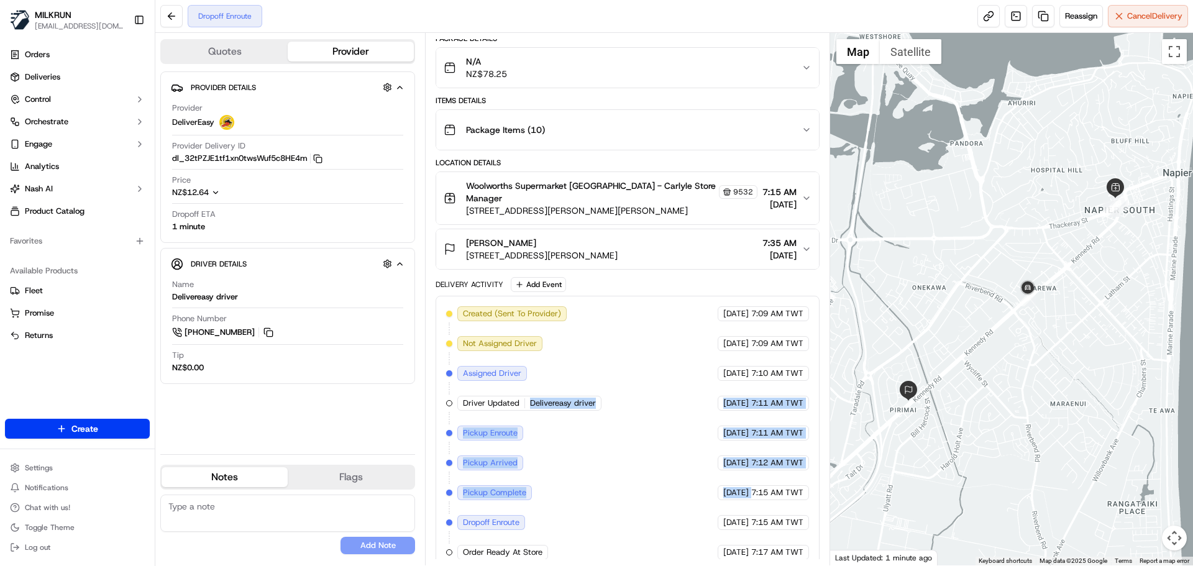
drag, startPoint x: 558, startPoint y: 399, endPoint x: 683, endPoint y: 488, distance: 153.7
click at [678, 484] on div "Created (Sent To Provider) DeliverEasy [DATE] 7:09 AM TWT Not Assigned Driver D…" at bounding box center [627, 432] width 362 height 253
click at [570, 398] on span "Delivereasy driver" at bounding box center [563, 403] width 66 height 11
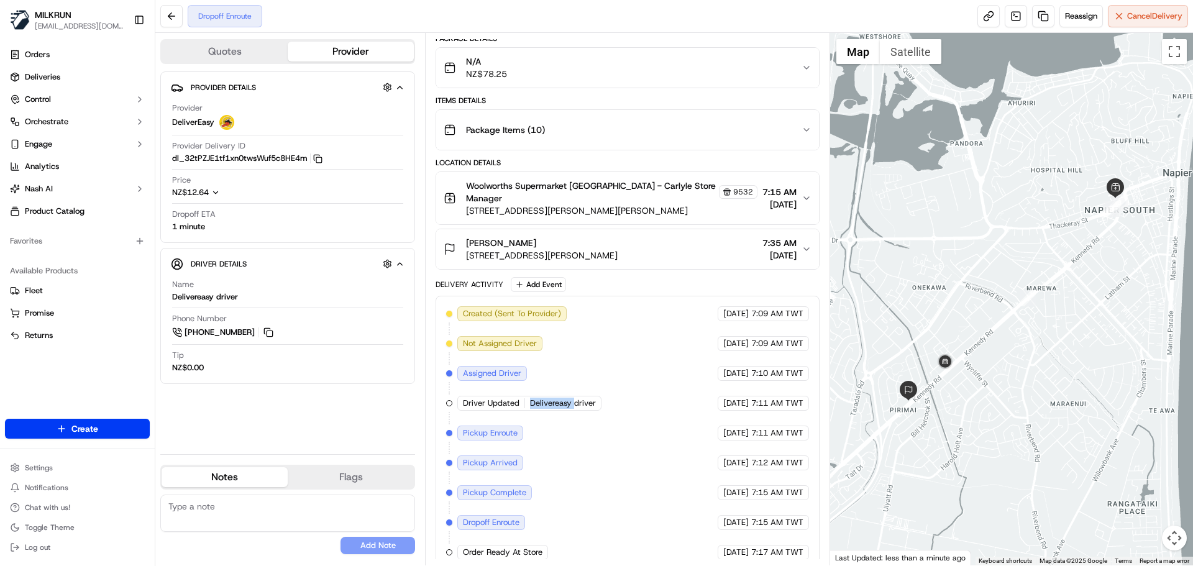
drag, startPoint x: 570, startPoint y: 397, endPoint x: 558, endPoint y: 396, distance: 11.8
click at [558, 398] on span "Delivereasy driver" at bounding box center [563, 403] width 66 height 11
click at [552, 398] on span "Delivereasy driver" at bounding box center [563, 403] width 66 height 11
drag, startPoint x: 552, startPoint y: 394, endPoint x: 599, endPoint y: 394, distance: 47.8
click at [599, 396] on div "Driver Updated Delivereasy driver" at bounding box center [529, 403] width 144 height 15
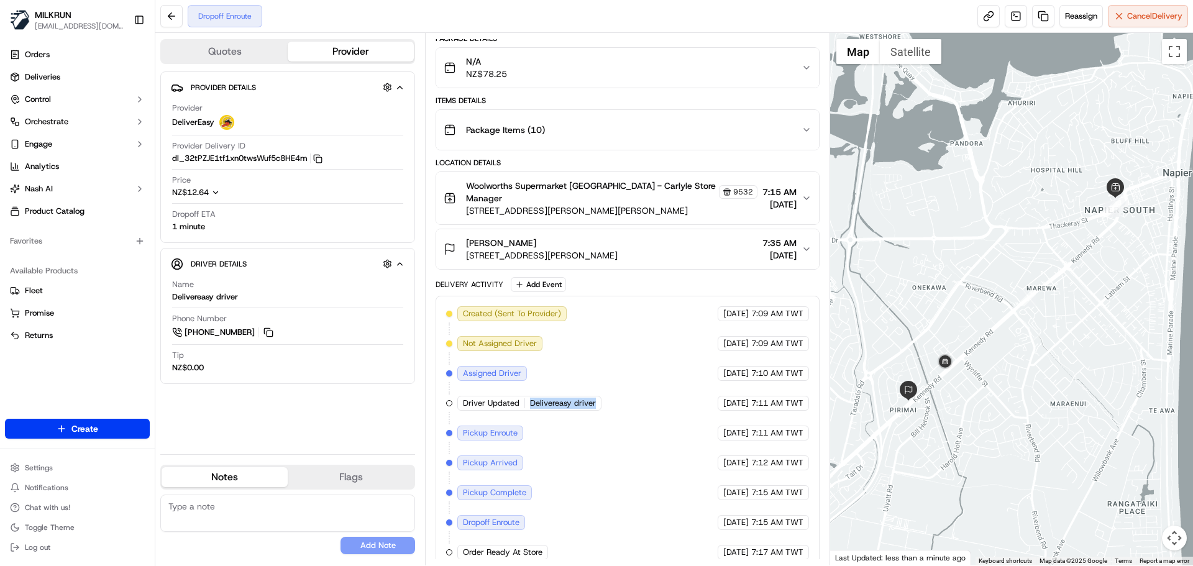
click at [585, 398] on span "Delivereasy driver" at bounding box center [563, 403] width 66 height 11
drag, startPoint x: 585, startPoint y: 394, endPoint x: 546, endPoint y: 392, distance: 39.2
click at [546, 398] on span "Delivereasy driver" at bounding box center [563, 403] width 66 height 11
click at [553, 312] on div "Created (Sent To Provider) DeliverEasy [DATE] 7:09 AM TWT Not Assigned Driver D…" at bounding box center [627, 432] width 362 height 253
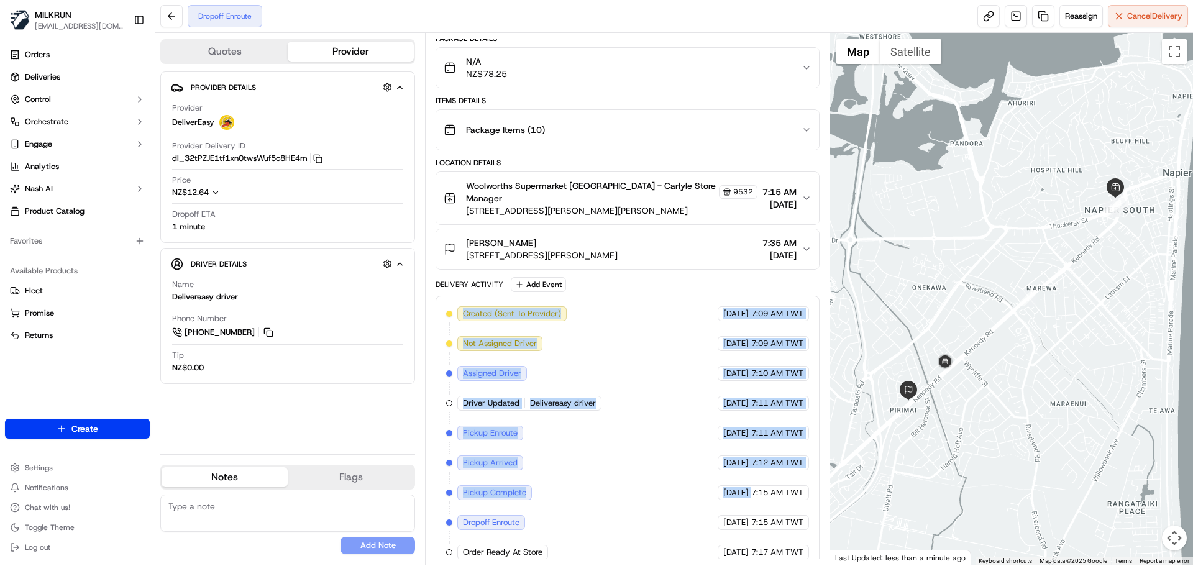
drag, startPoint x: 553, startPoint y: 312, endPoint x: 730, endPoint y: 517, distance: 270.0
click at [719, 483] on div "Created (Sent To Provider) DeliverEasy [DATE] 7:09 AM TWT Not Assigned Driver D…" at bounding box center [627, 432] width 362 height 253
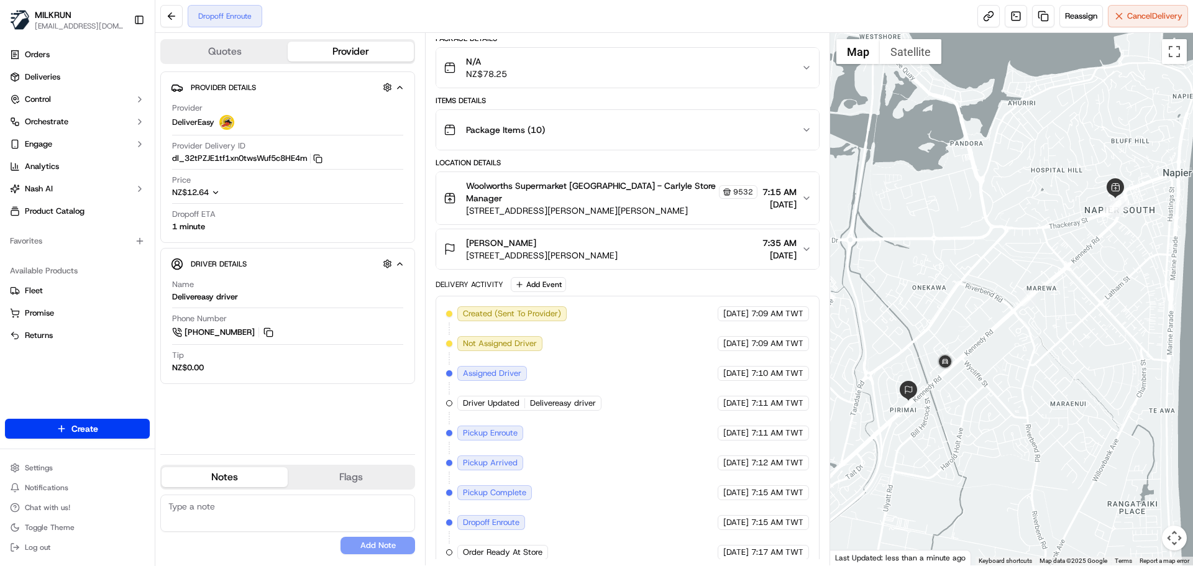
click at [755, 547] on div "[DATE] 7:17 AM TWT" at bounding box center [762, 552] width 91 height 15
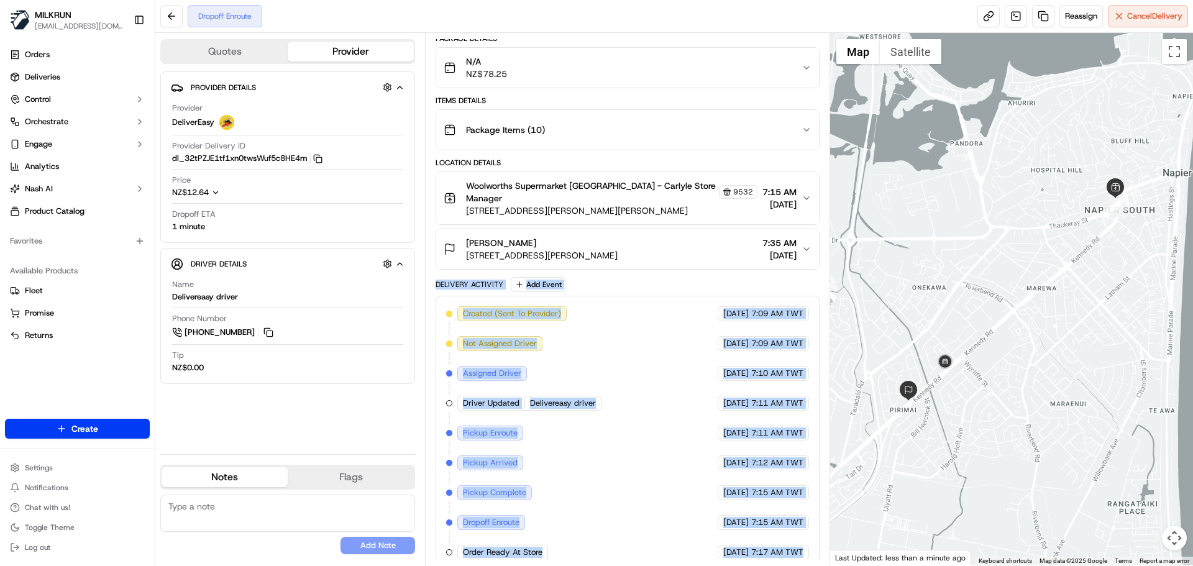
drag, startPoint x: 755, startPoint y: 547, endPoint x: 462, endPoint y: 278, distance: 397.9
click at [462, 278] on div "Delivery Activity Add Event Created (Sent To Provider) DeliverEasy [DATE] 7:09 …" at bounding box center [626, 423] width 383 height 293
click at [462, 278] on div "Delivery Activity Add Event" at bounding box center [626, 284] width 383 height 15
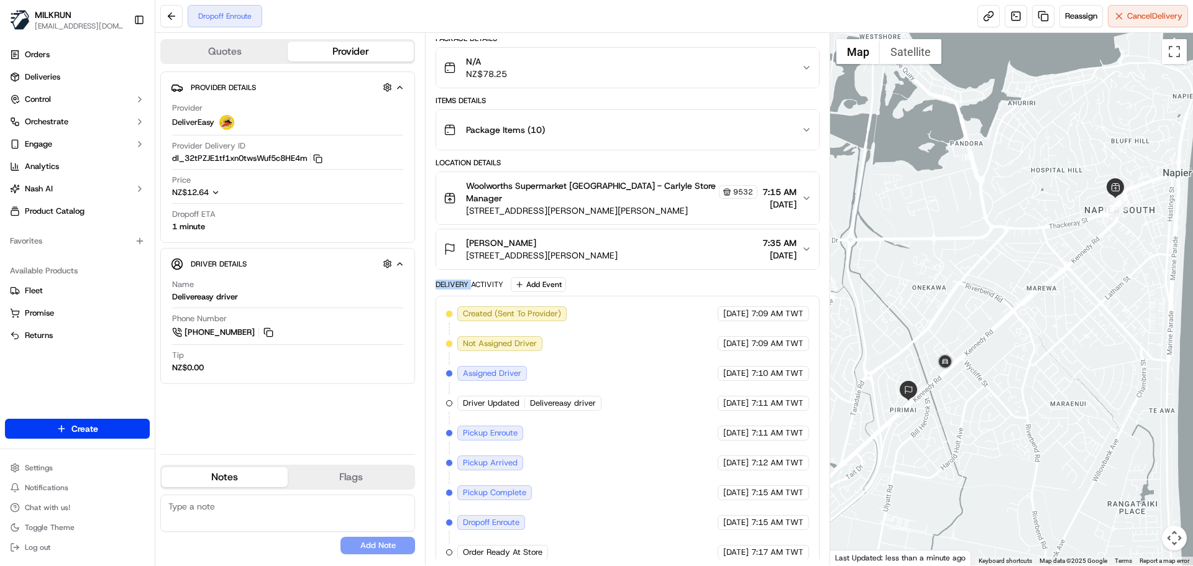
click at [462, 278] on div "Delivery Activity Add Event" at bounding box center [626, 284] width 383 height 15
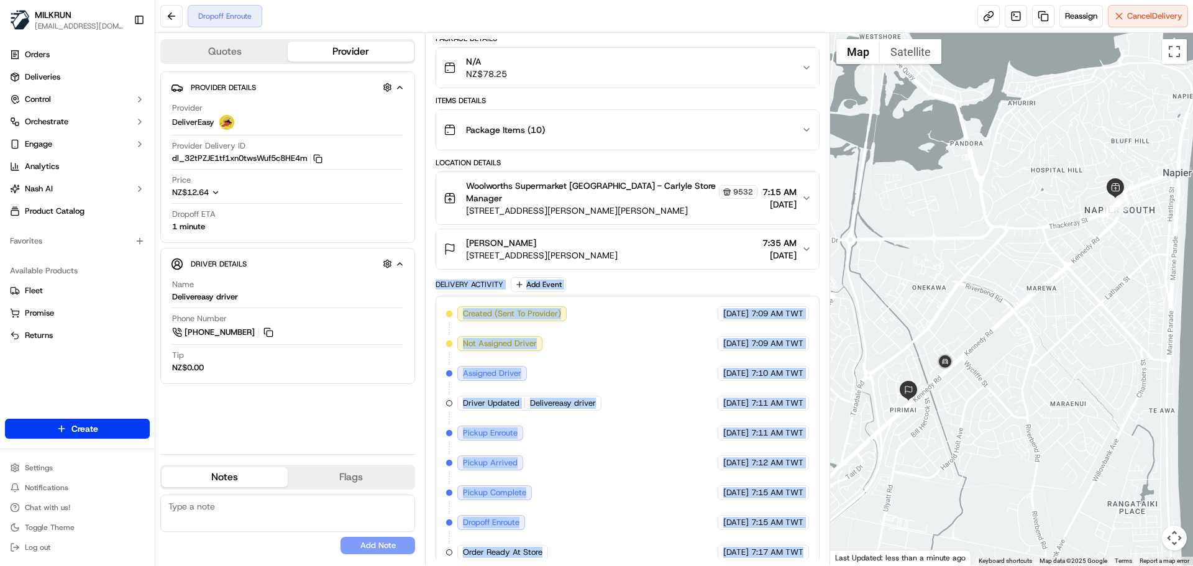
drag, startPoint x: 462, startPoint y: 278, endPoint x: 814, endPoint y: 562, distance: 452.3
click at [792, 561] on div "Summary 7473883 NZST TWT Created: [DATE] 7:09 AM Strategy: Dynamic (Everything …" at bounding box center [627, 299] width 404 height 532
click at [809, 549] on div "Created (Sent To Provider) DeliverEasy [DATE] 7:09 AM TWT Not Assigned Driver D…" at bounding box center [626, 433] width 383 height 275
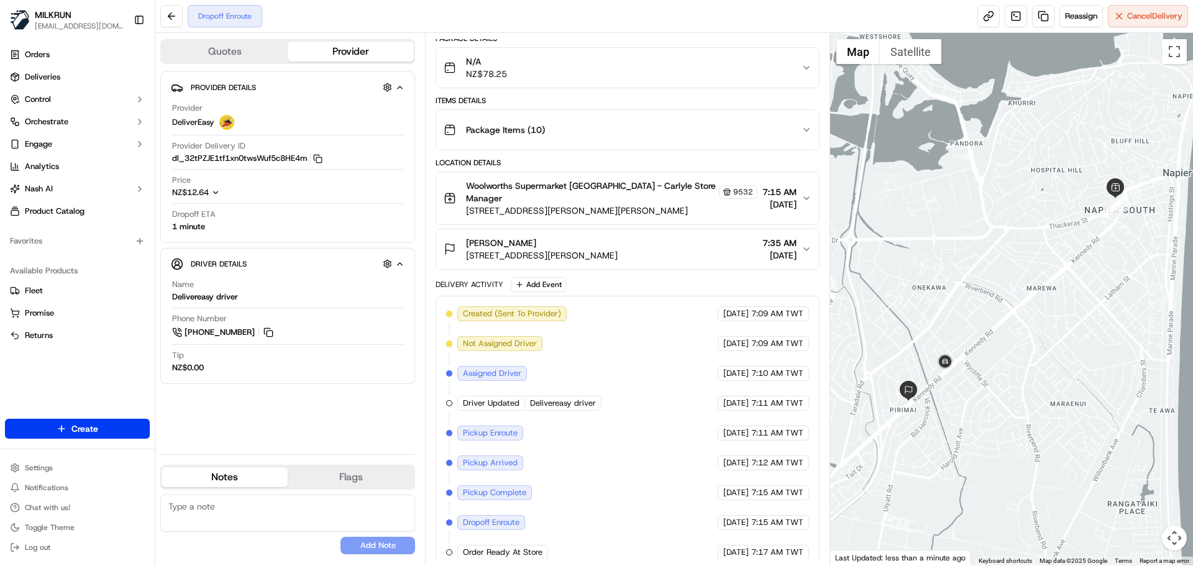
click at [809, 549] on div "Created (Sent To Provider) DeliverEasy [DATE] 7:09 AM TWT Not Assigned Driver D…" at bounding box center [626, 433] width 383 height 275
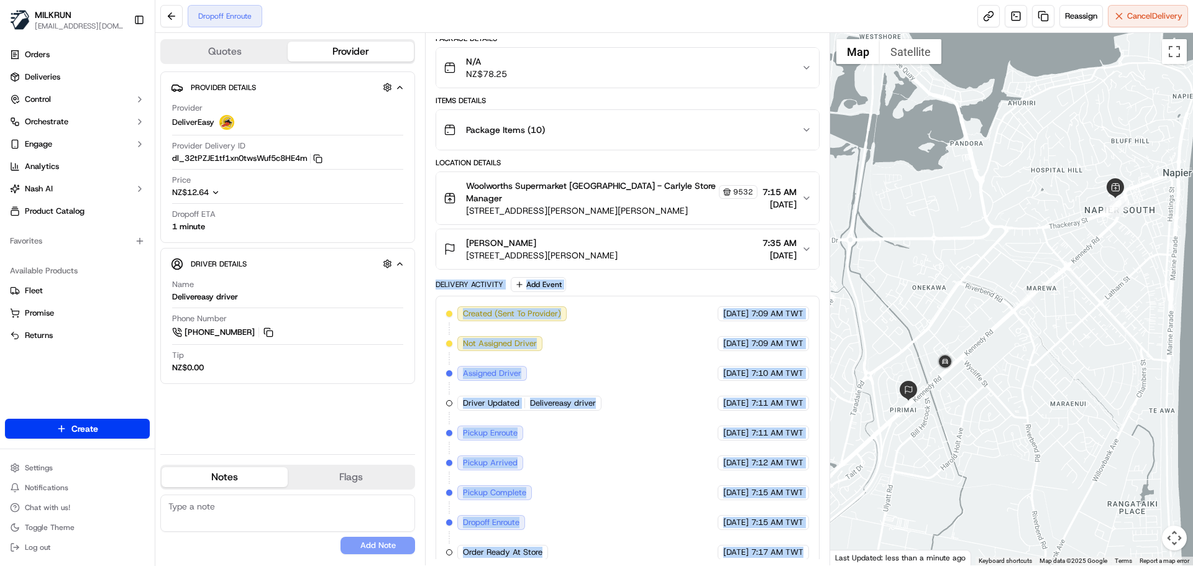
drag, startPoint x: 809, startPoint y: 549, endPoint x: 486, endPoint y: 267, distance: 429.2
click at [485, 265] on div "Package Details N/A NZ$78.25 Items Details Package Items ( 10 ) Location Detail…" at bounding box center [626, 302] width 383 height 537
click at [488, 280] on div "Delivery Activity" at bounding box center [469, 285] width 68 height 10
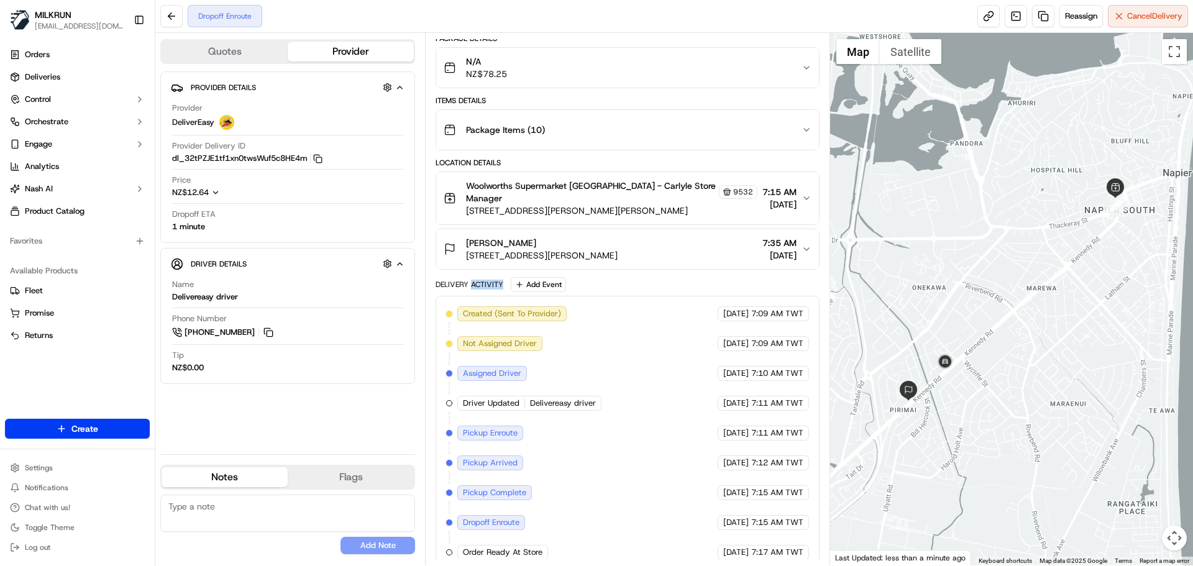
click at [488, 280] on div "Delivery Activity" at bounding box center [469, 285] width 68 height 10
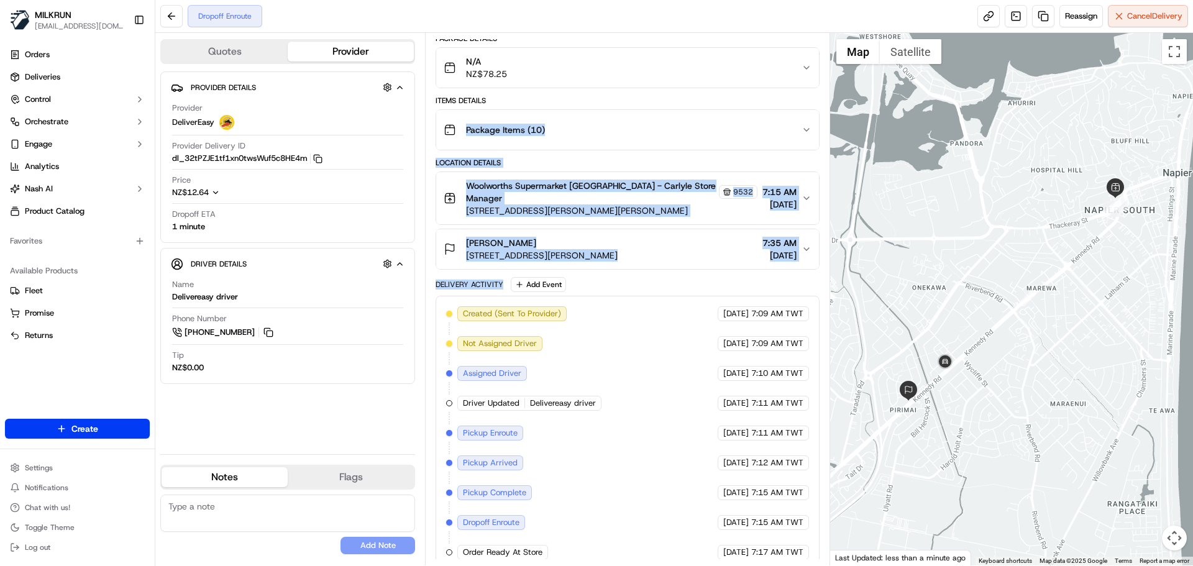
drag, startPoint x: 488, startPoint y: 271, endPoint x: 504, endPoint y: 73, distance: 198.8
click at [503, 73] on div "Package Details N/A NZ$78.25 Items Details Package Items ( 10 ) Location Detail…" at bounding box center [626, 302] width 383 height 537
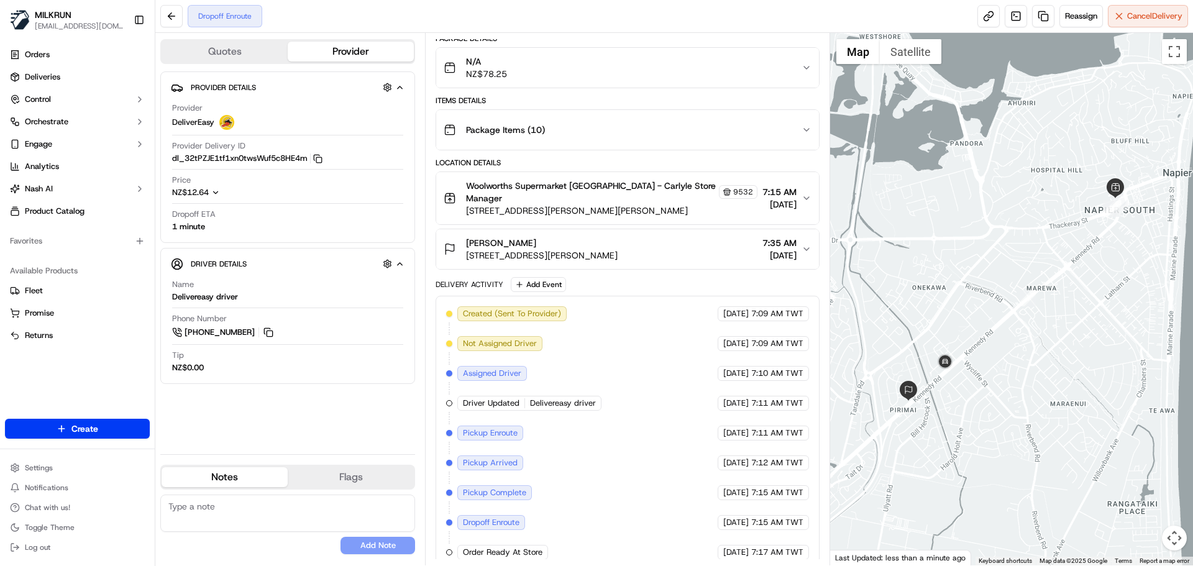
click at [745, 399] on div "[DATE] 7:11 AM TWT" at bounding box center [762, 403] width 91 height 15
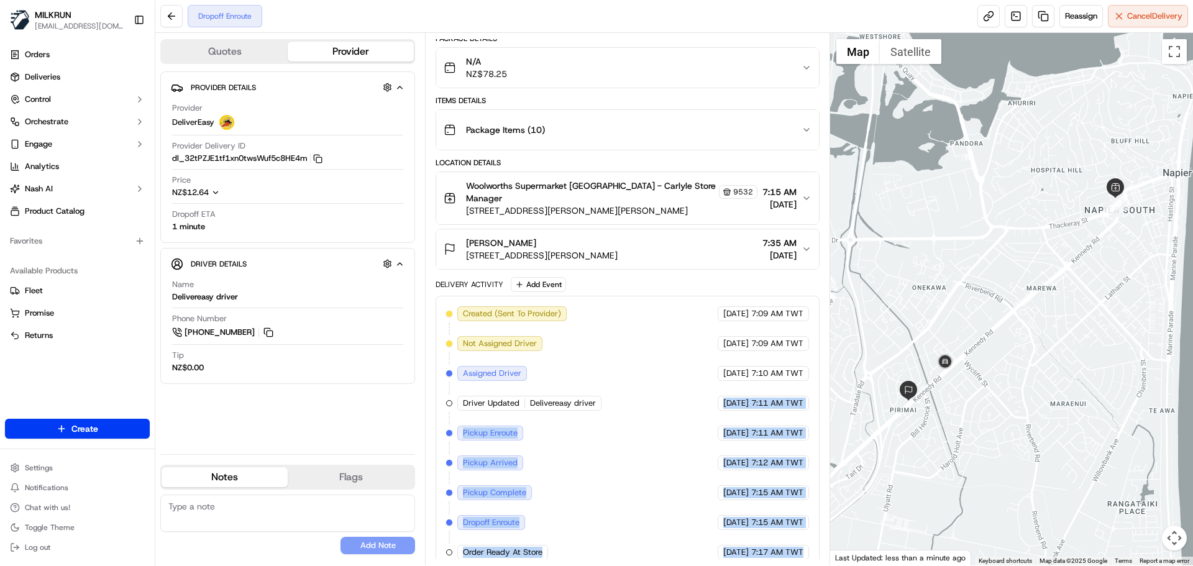
drag, startPoint x: 745, startPoint y: 399, endPoint x: 798, endPoint y: 565, distance: 174.2
click at [812, 565] on html "MILKRUN [EMAIL_ADDRESS][DOMAIN_NAME] Toggle Sidebar Orders Deliveries Control O…" at bounding box center [596, 283] width 1193 height 566
click at [793, 545] on div "[DATE] 7:17 AM TWT" at bounding box center [762, 552] width 91 height 15
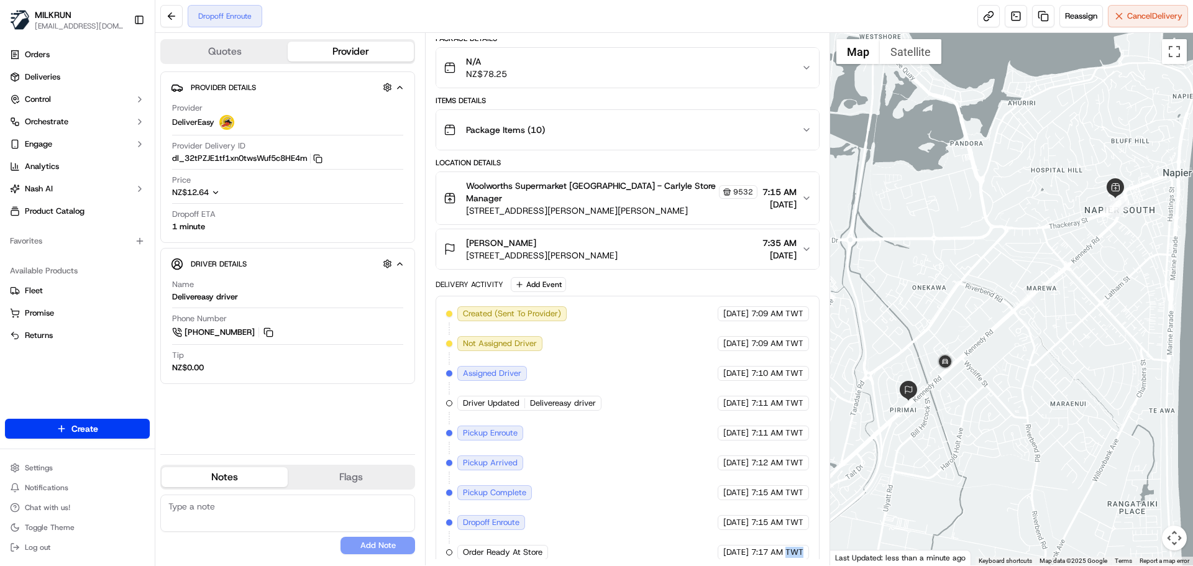
click at [793, 545] on div "[DATE] 7:17 AM TWT" at bounding box center [762, 552] width 91 height 15
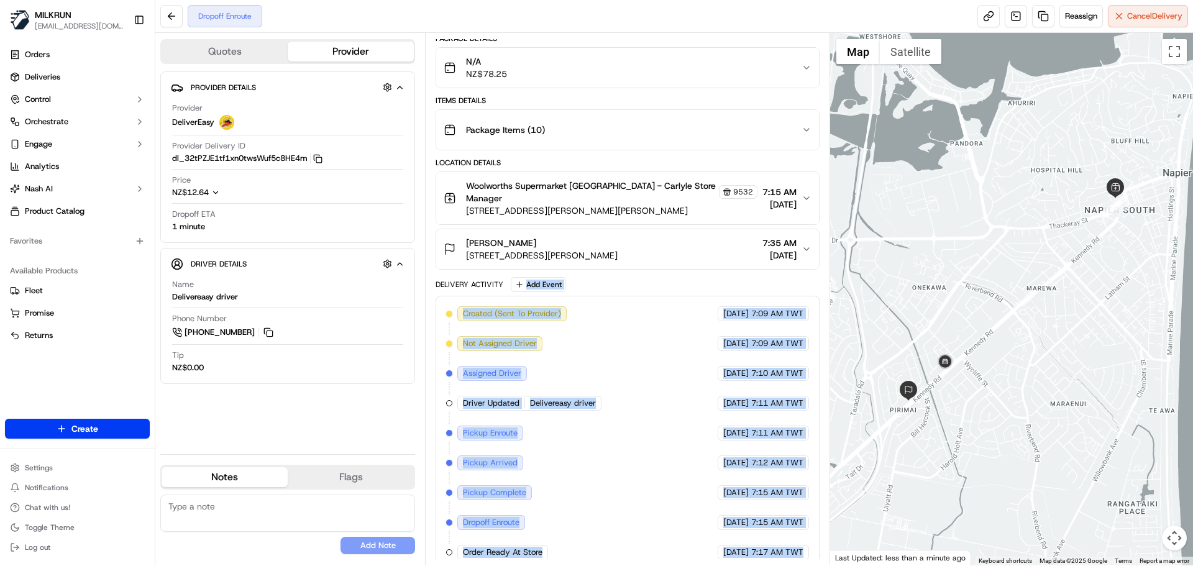
drag, startPoint x: 793, startPoint y: 535, endPoint x: 481, endPoint y: 196, distance: 459.8
click at [481, 196] on div "Package Details N/A NZ$78.25 Items Details Package Items ( 10 ) Location Detail…" at bounding box center [626, 302] width 383 height 537
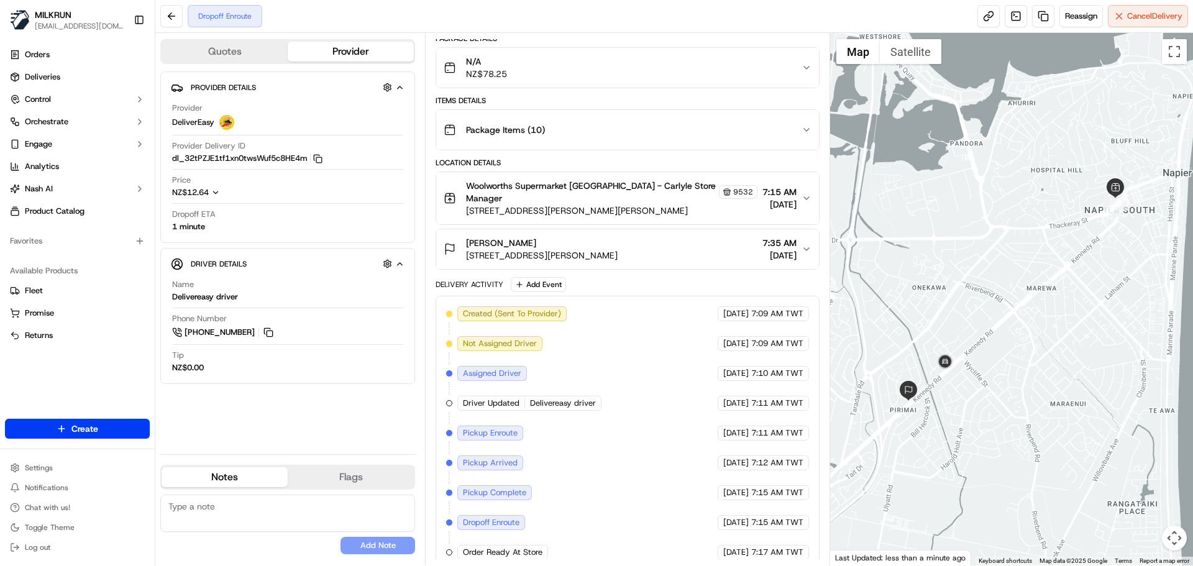
click at [463, 160] on div "Location Details" at bounding box center [626, 163] width 383 height 10
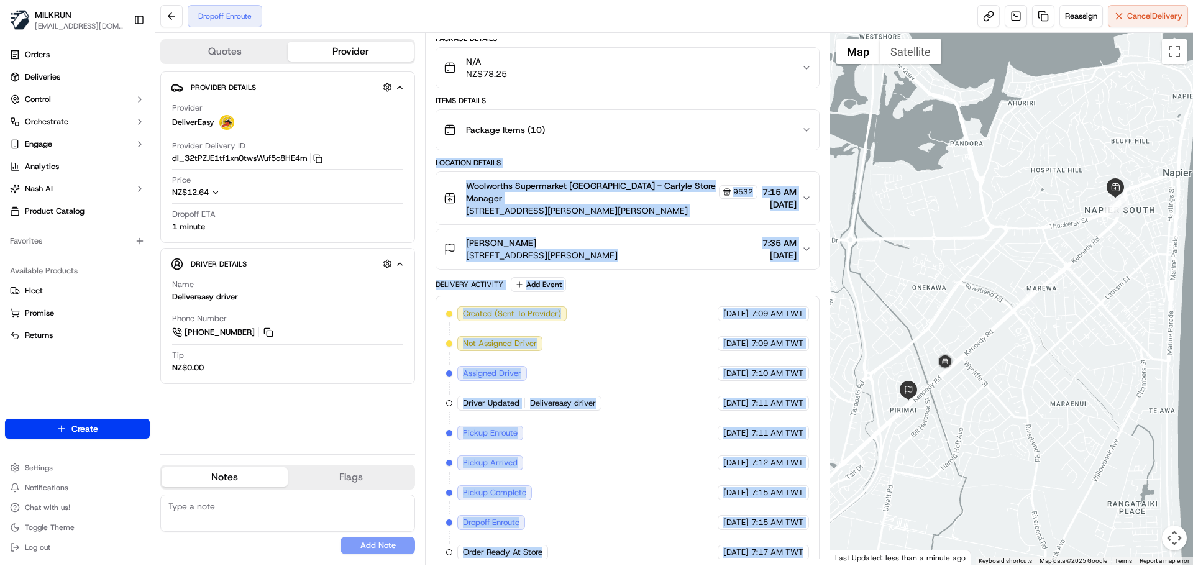
drag, startPoint x: 463, startPoint y: 160, endPoint x: 832, endPoint y: 593, distance: 569.3
click at [832, 565] on html "MILKRUN [EMAIL_ADDRESS][DOMAIN_NAME] Toggle Sidebar Orders Deliveries Control O…" at bounding box center [596, 283] width 1193 height 566
click at [810, 551] on div "Created (Sent To Provider) DeliverEasy [DATE] 7:09 AM TWT Not Assigned Driver D…" at bounding box center [626, 433] width 383 height 275
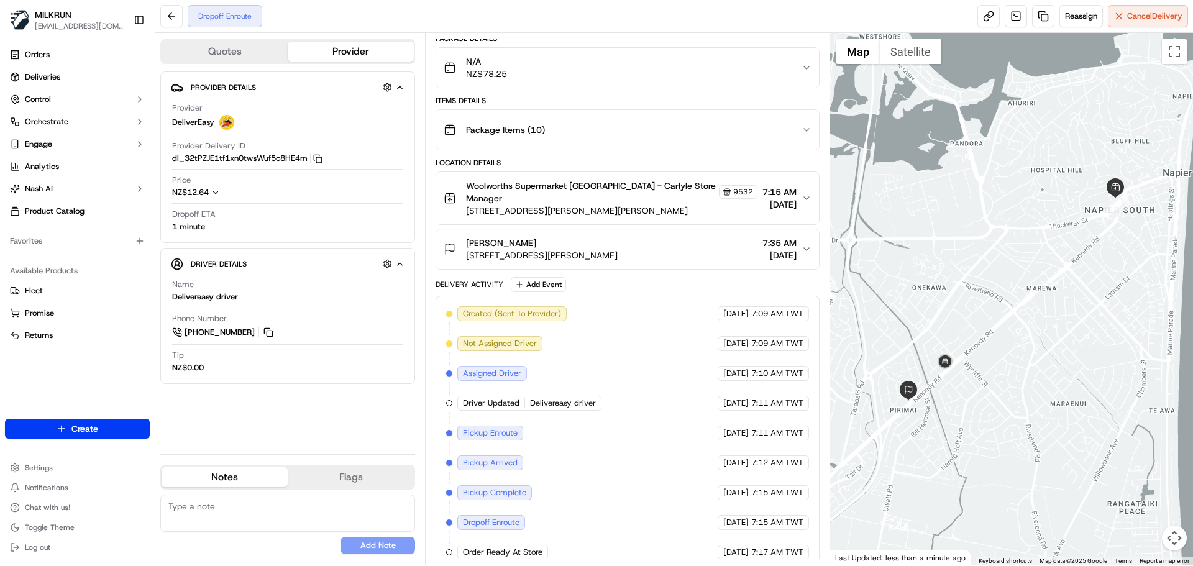
click at [810, 551] on div "Created (Sent To Provider) DeliverEasy [DATE] 7:09 AM TWT Not Assigned Driver D…" at bounding box center [626, 433] width 383 height 275
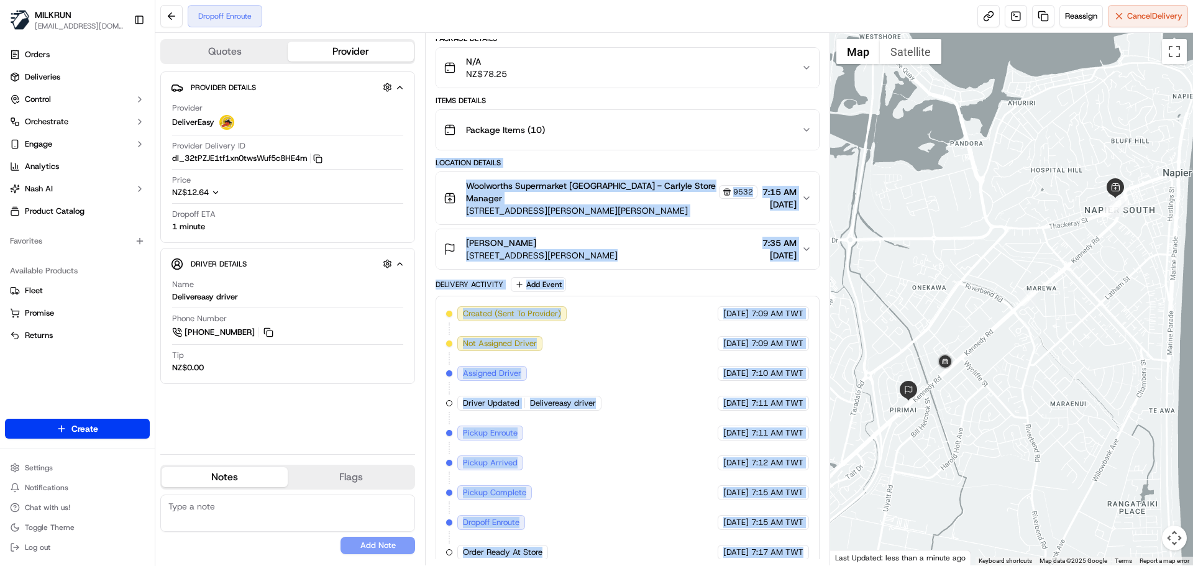
drag
click at [479, 147] on div "Package Details N/A NZ$78.25 Items Details Package Items ( 10 ) Location Detail…" at bounding box center [626, 302] width 383 height 537
click at [681, 498] on div "Created (Sent To Provider) DeliverEasy [DATE] 7:09 AM TWT Not Assigned Driver D…" at bounding box center [627, 432] width 362 height 253
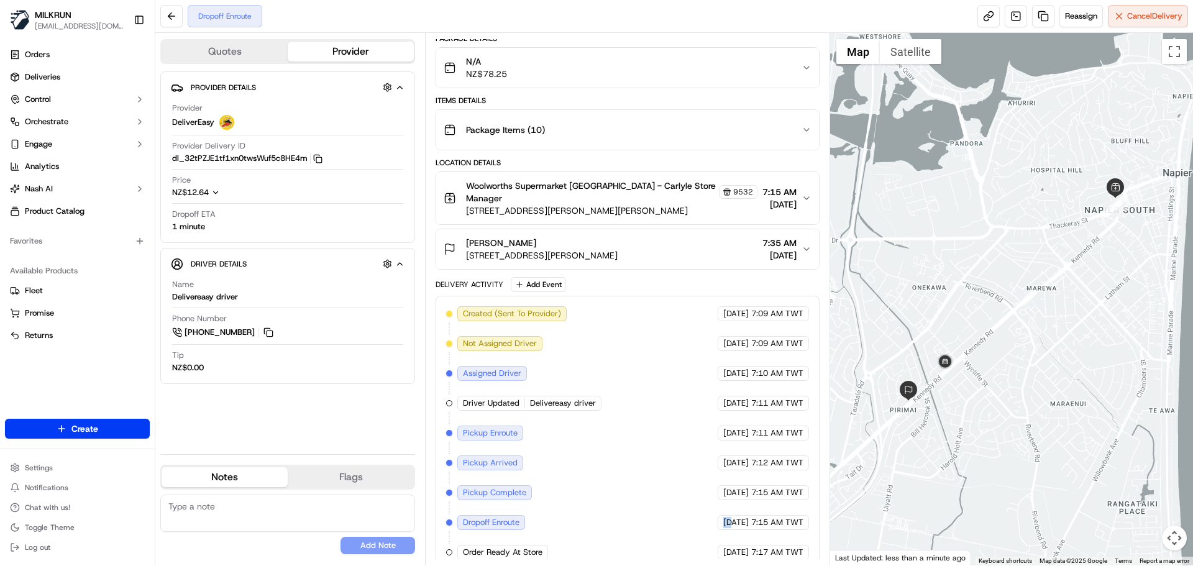
click at [681, 498] on div "Created (Sent To Provider) DeliverEasy [DATE] 7:09 AM TWT Not Assigned Driver D…" at bounding box center [627, 432] width 362 height 253
click at [703, 369] on div "Created (Sent To Provider) DeliverEasy [DATE] 7:09 AM TWT Not Assigned Driver D…" at bounding box center [627, 432] width 362 height 253
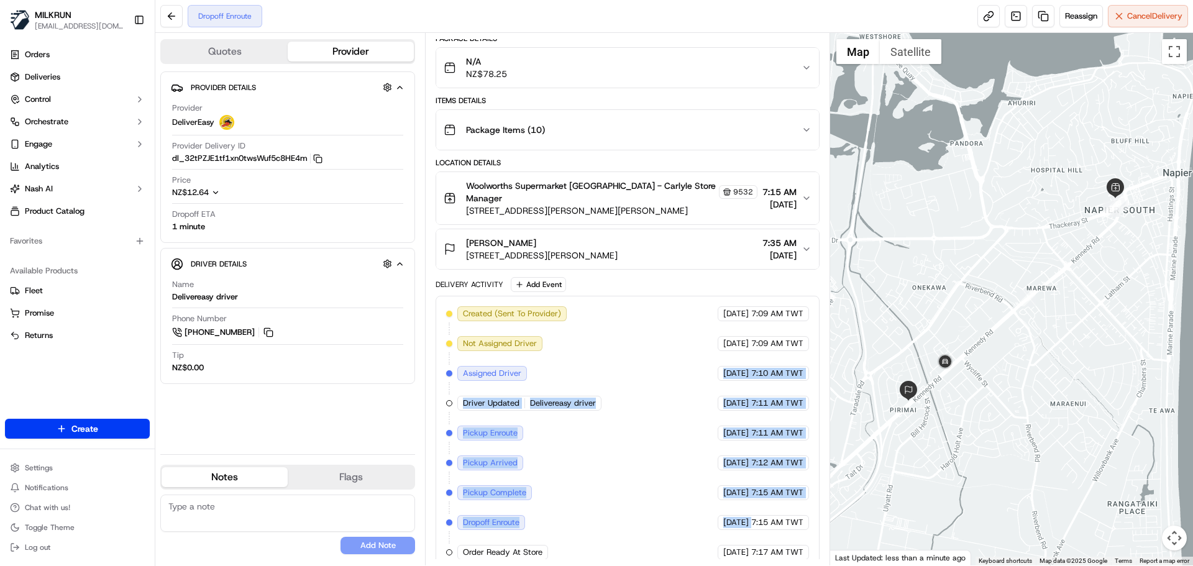
click at [747, 517] on span "[DATE]" at bounding box center [735, 522] width 25 height 11
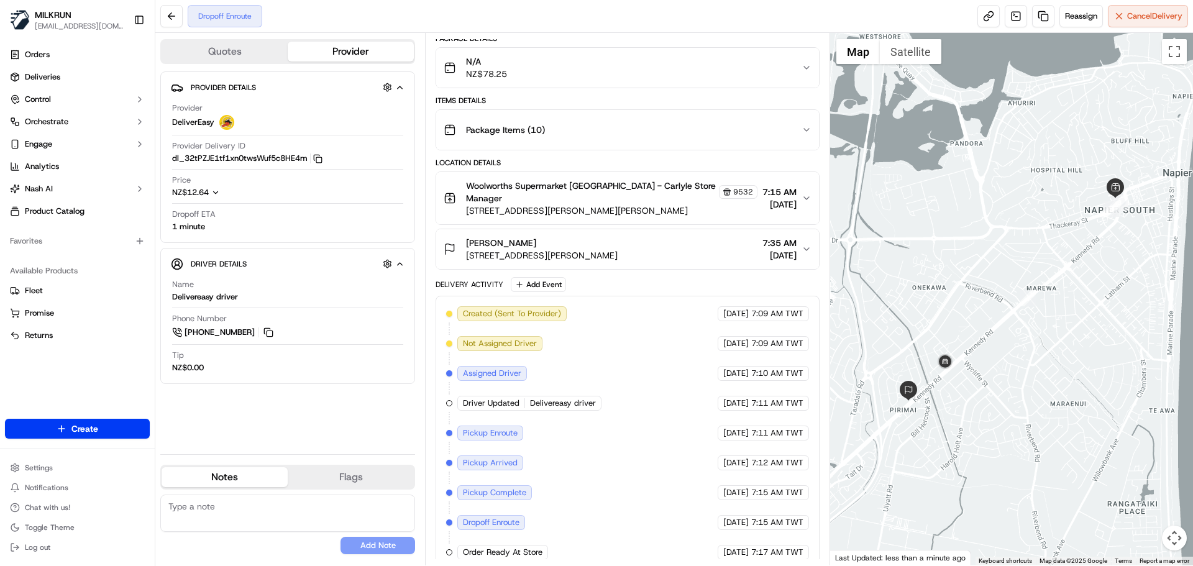
click at [800, 547] on span "7:17 AM TWT" at bounding box center [777, 552] width 52 height 11
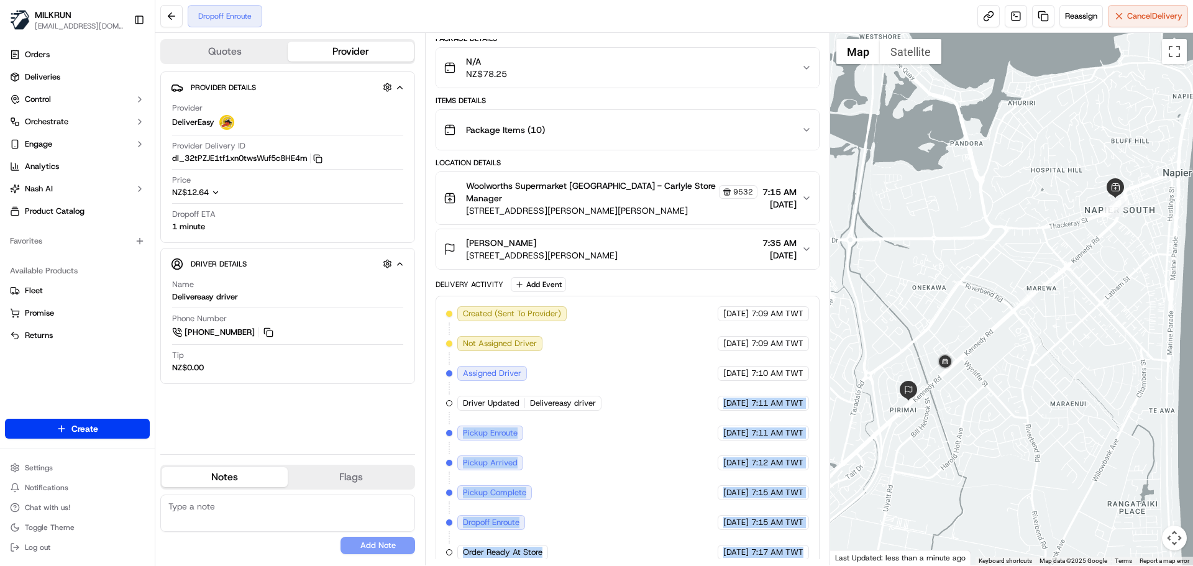
click at [721, 376] on div "Created (Sent To Provider) DeliverEasy [DATE] 7:09 AM TWT Not Assigned Driver D…" at bounding box center [627, 432] width 362 height 253
click at [744, 461] on div "Created (Sent To Provider) DeliverEasy [DATE] 7:09 AM TWT Not Assigned Driver D…" at bounding box center [627, 432] width 362 height 253
